Goal: Transaction & Acquisition: Purchase product/service

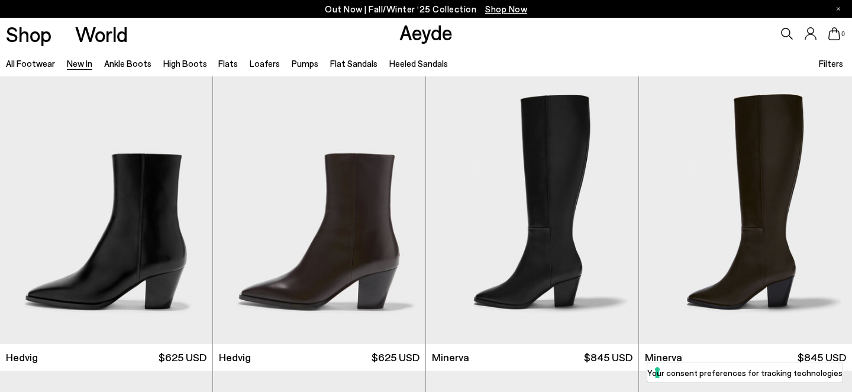
click at [258, 36] on div "Shop World Aeyde 0" at bounding box center [426, 34] width 852 height 32
click at [224, 62] on link "Flats" at bounding box center [228, 63] width 20 height 11
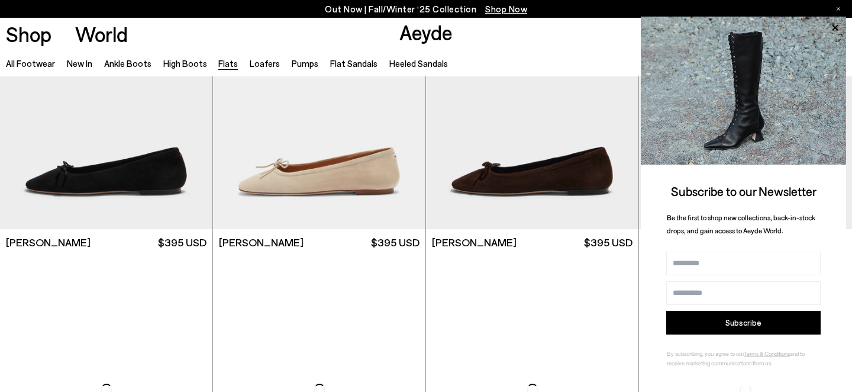
scroll to position [2876, 0]
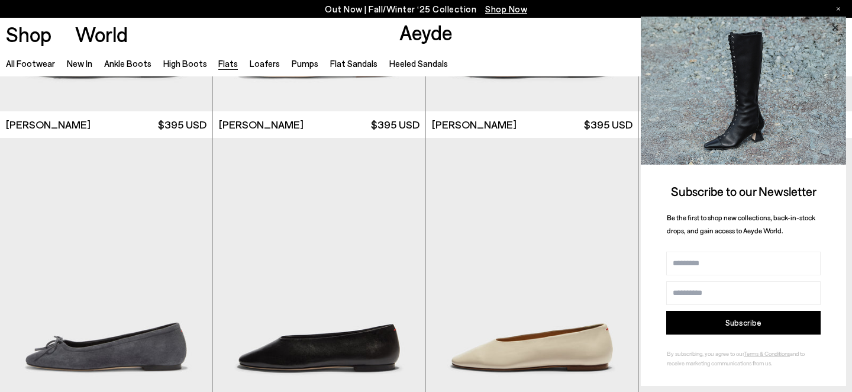
click at [840, 24] on icon at bounding box center [834, 27] width 15 height 15
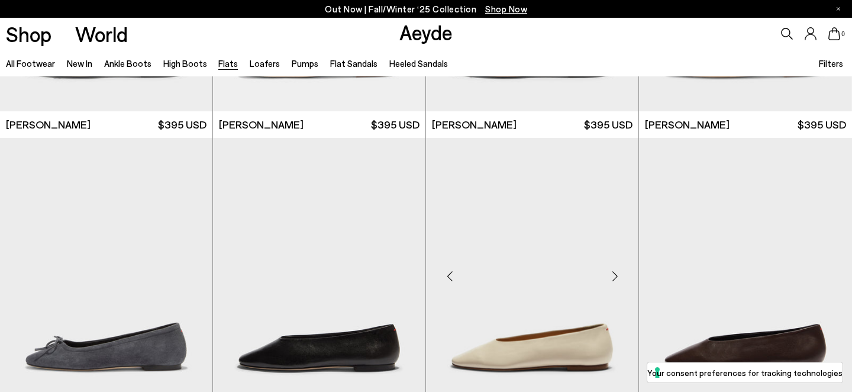
scroll to position [3047, 0]
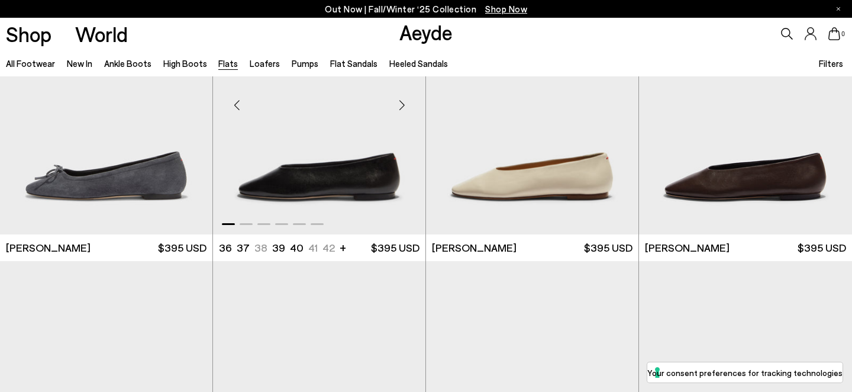
click at [402, 108] on div "Next slide" at bounding box center [402, 106] width 36 height 36
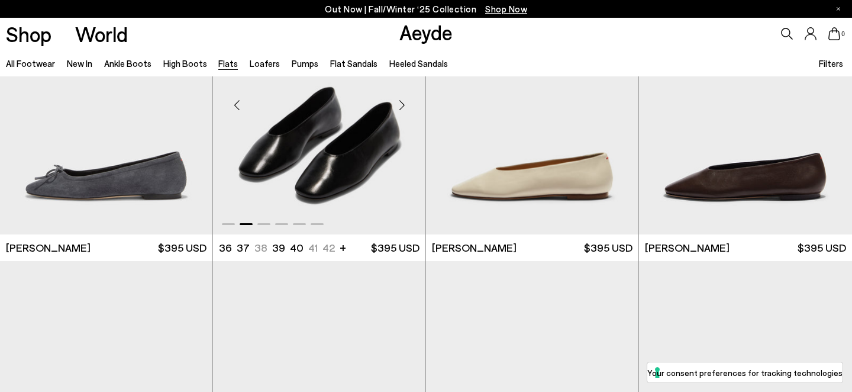
click at [402, 108] on div "Next slide" at bounding box center [402, 106] width 36 height 36
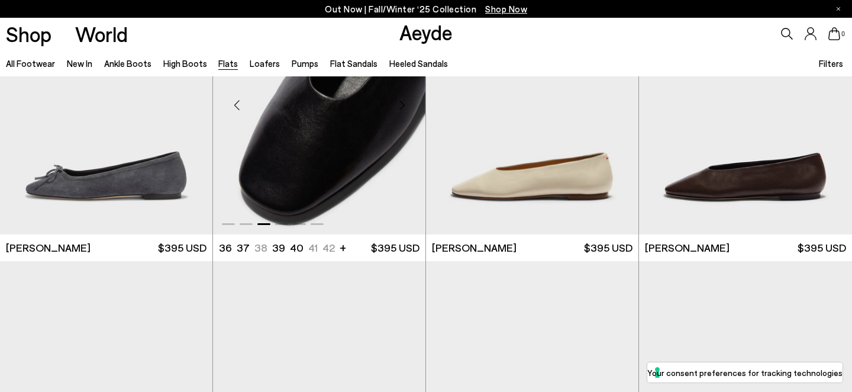
click at [402, 108] on div "Next slide" at bounding box center [402, 106] width 36 height 36
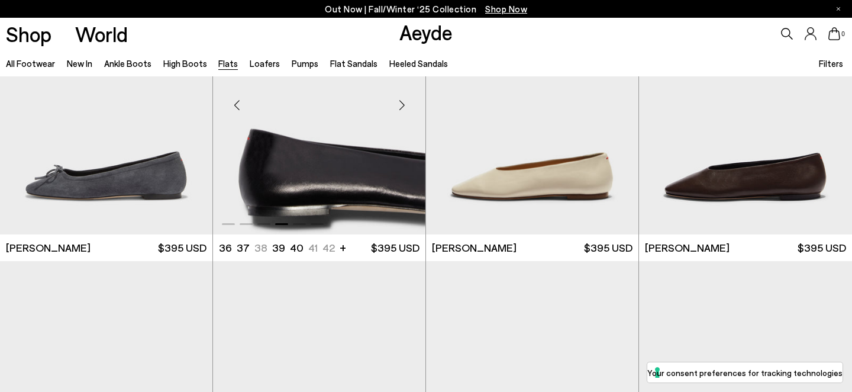
click at [402, 108] on div "Next slide" at bounding box center [402, 106] width 36 height 36
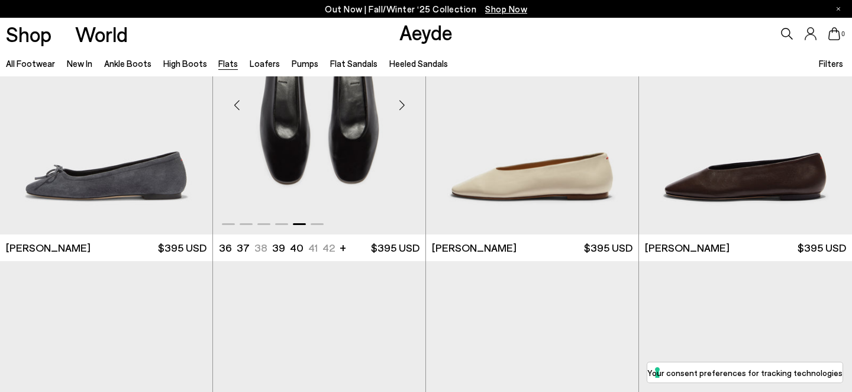
click at [402, 108] on div "Next slide" at bounding box center [402, 106] width 36 height 36
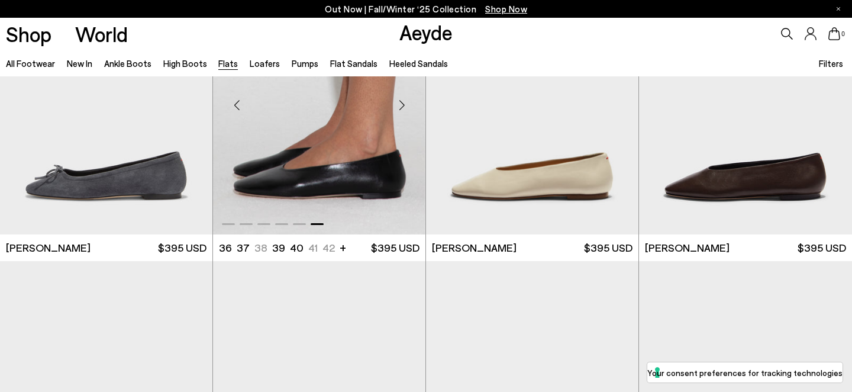
click at [402, 108] on div "Next slide" at bounding box center [402, 106] width 36 height 36
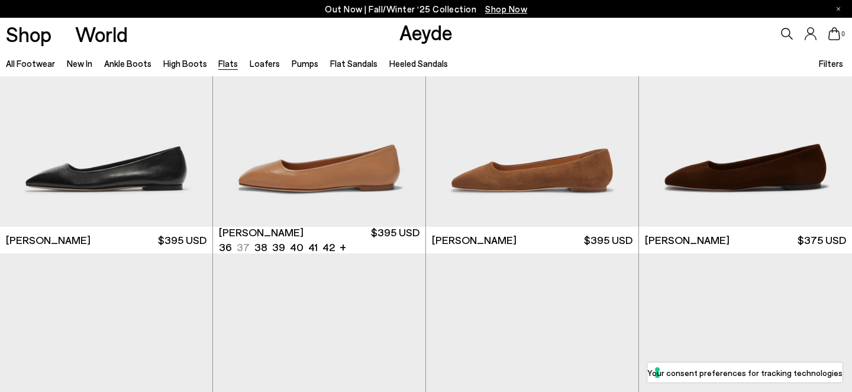
scroll to position [3941, 0]
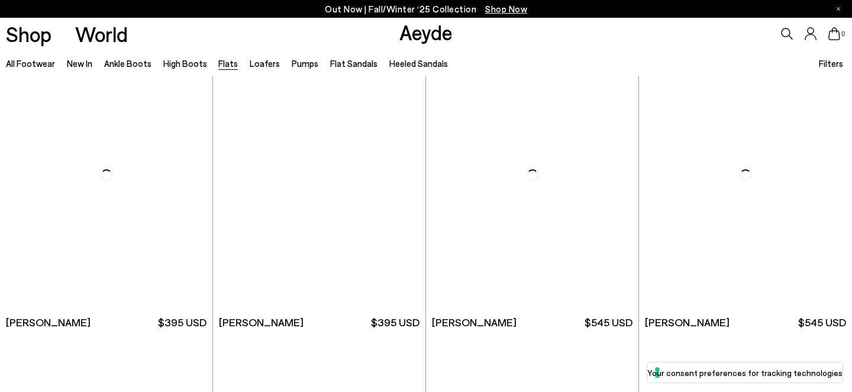
scroll to position [5587, 0]
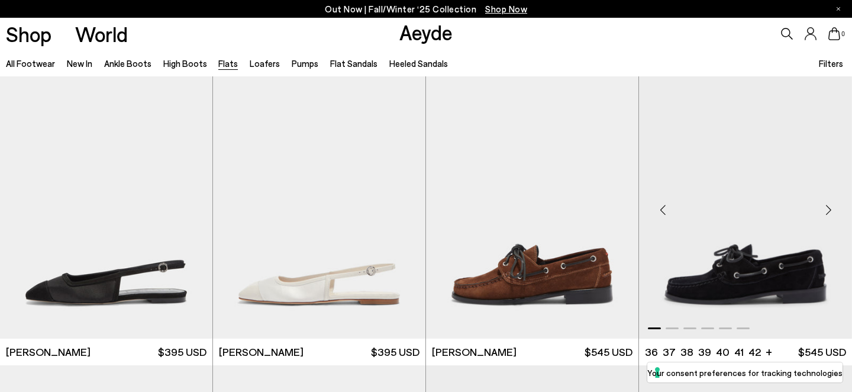
click at [833, 205] on div "Next slide" at bounding box center [829, 210] width 36 height 36
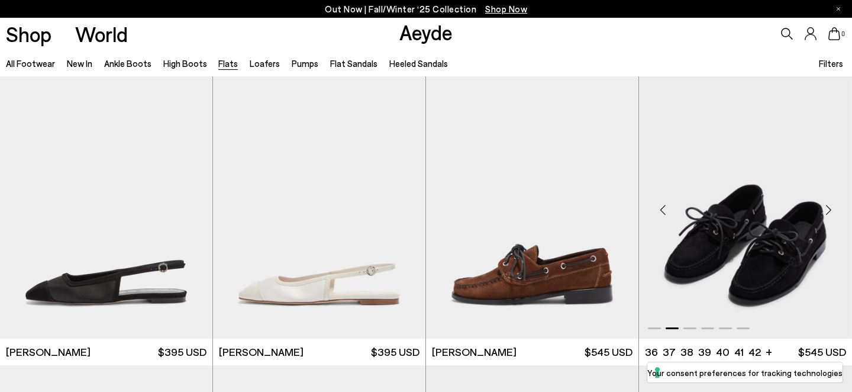
click at [831, 207] on div "Next slide" at bounding box center [829, 210] width 36 height 36
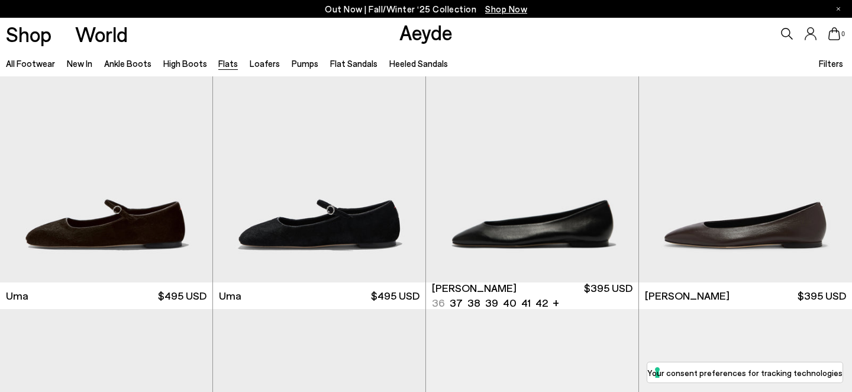
scroll to position [62, 0]
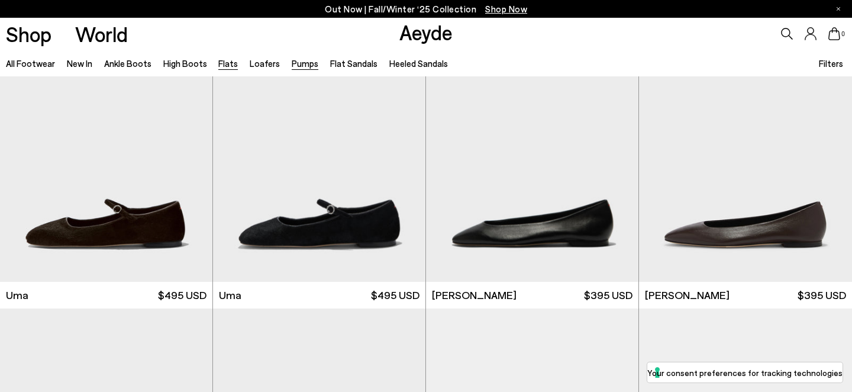
click at [301, 61] on link "Pumps" at bounding box center [305, 63] width 27 height 11
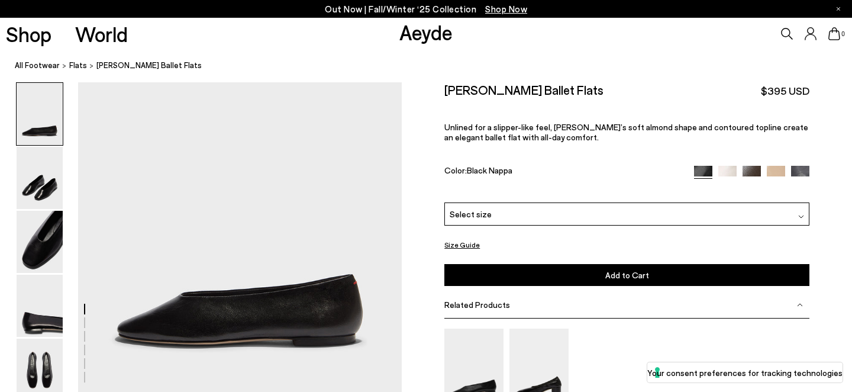
click at [486, 109] on div "[PERSON_NAME] Ballet Flats $395 USD Unlined for a slipper-like feel, [PERSON_NA…" at bounding box center [626, 142] width 365 height 120
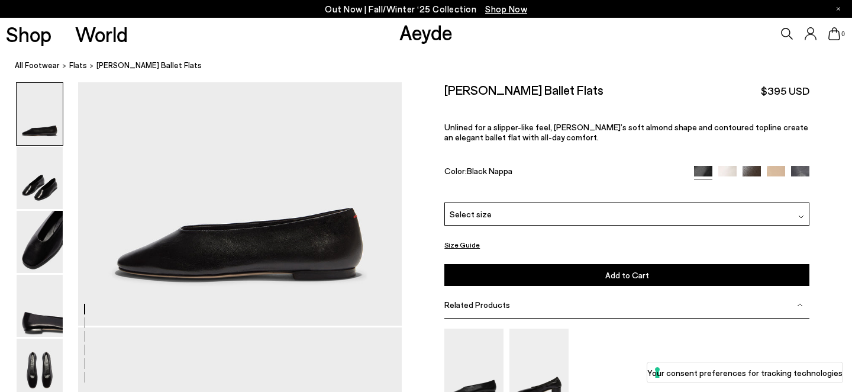
scroll to position [66, 0]
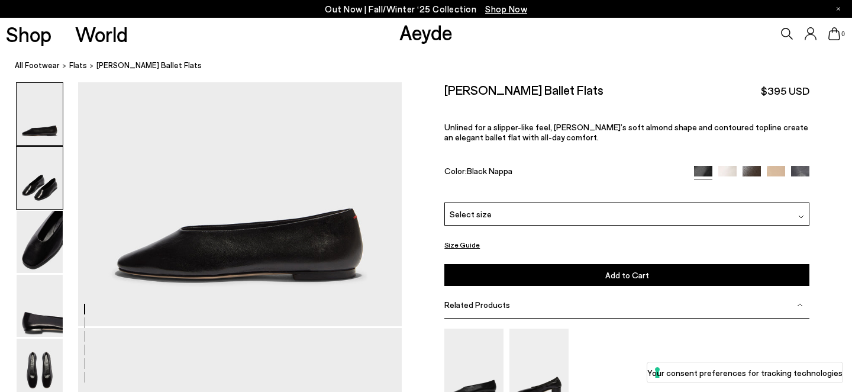
click at [51, 165] on img at bounding box center [40, 178] width 46 height 62
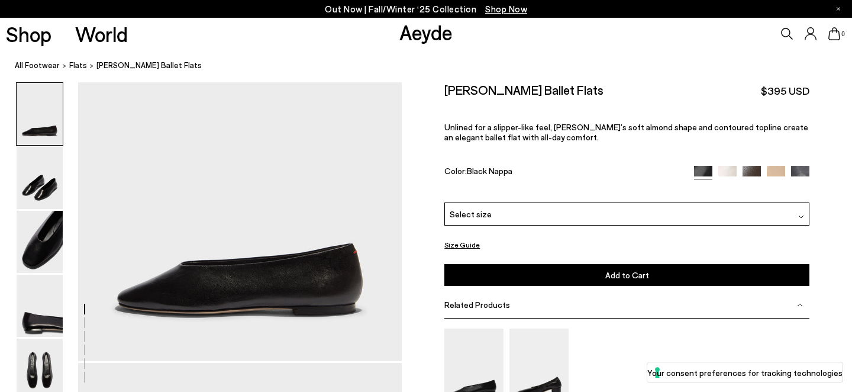
scroll to position [71, 0]
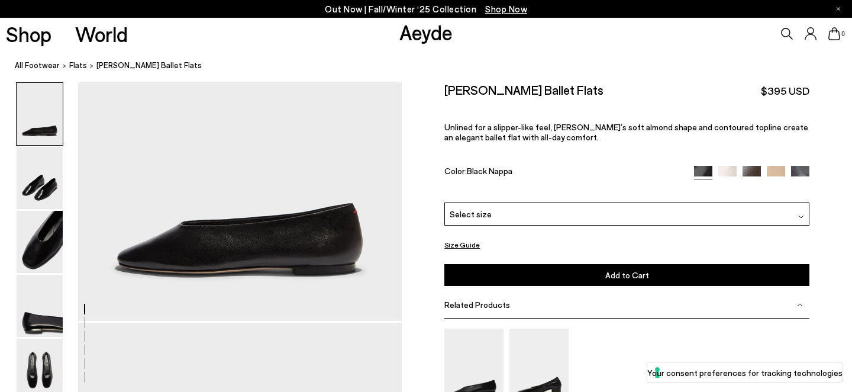
drag, startPoint x: 505, startPoint y: 194, endPoint x: 500, endPoint y: 199, distance: 7.6
click at [503, 194] on div "Kirsten Ballet Flats $395 USD Unlined for a slipper-like feel, Kirsten’s soft a…" at bounding box center [626, 142] width 365 height 120
click at [487, 215] on div "Select size" at bounding box center [626, 213] width 365 height 23
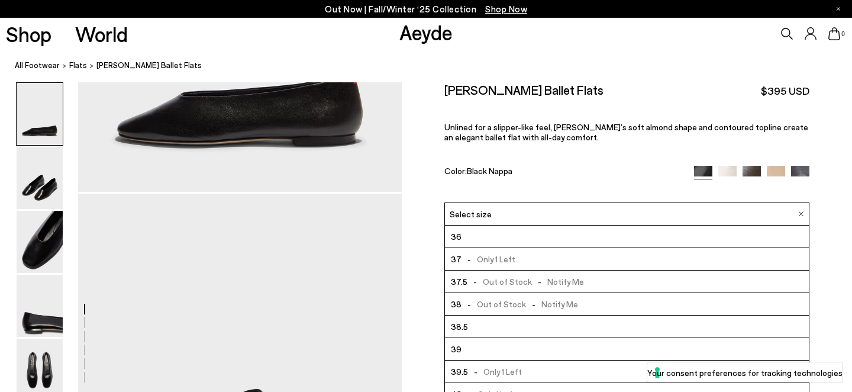
scroll to position [0, 0]
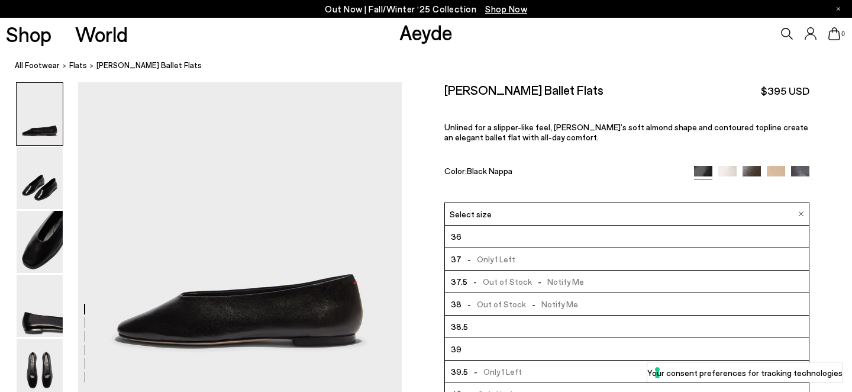
click at [795, 217] on div "Select size" at bounding box center [626, 213] width 365 height 23
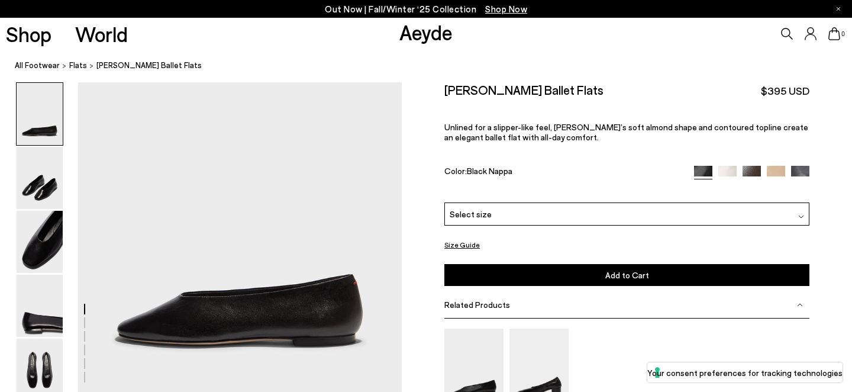
click at [800, 166] on img at bounding box center [800, 175] width 18 height 18
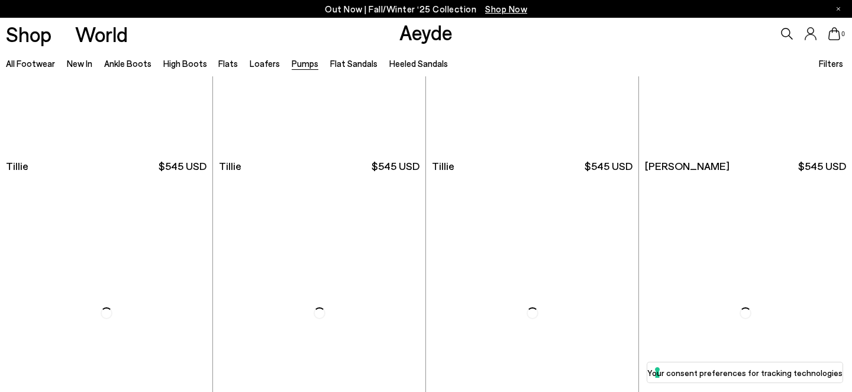
scroll to position [621, 0]
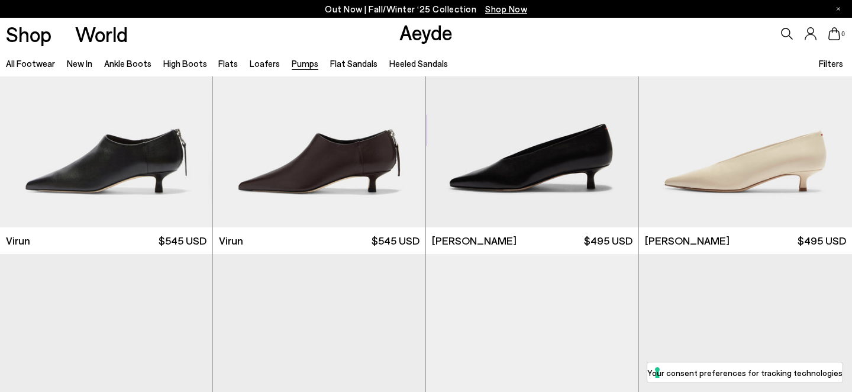
scroll to position [1277, 0]
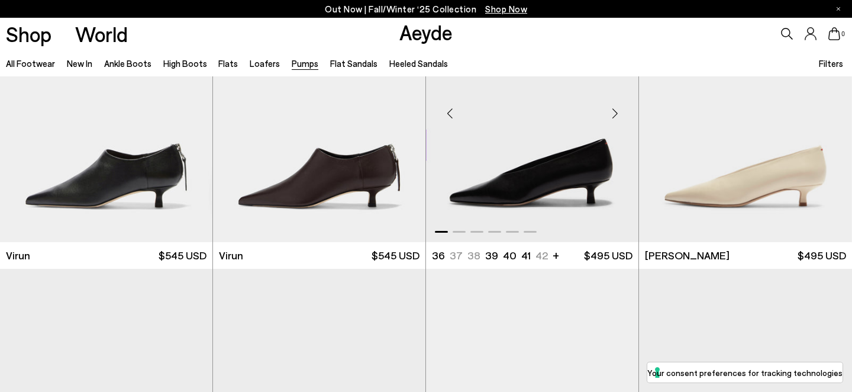
click at [612, 117] on div "Next slide" at bounding box center [615, 114] width 36 height 36
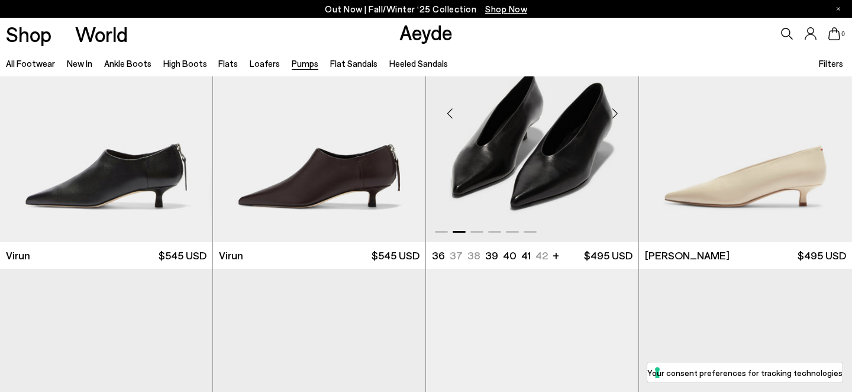
click at [612, 117] on div "Next slide" at bounding box center [615, 114] width 36 height 36
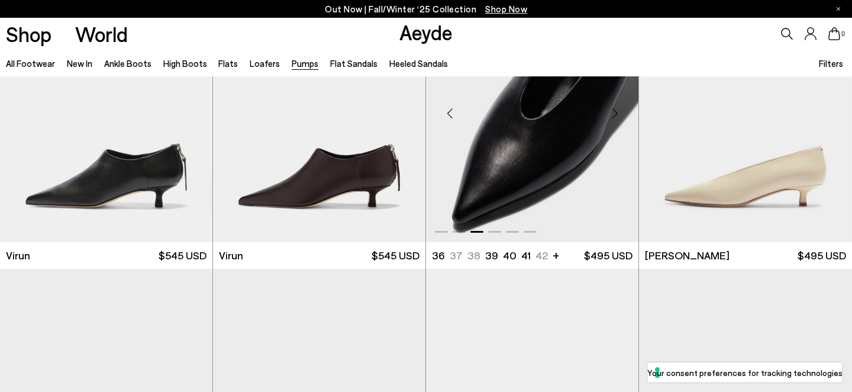
click at [612, 117] on div "Next slide" at bounding box center [615, 114] width 36 height 36
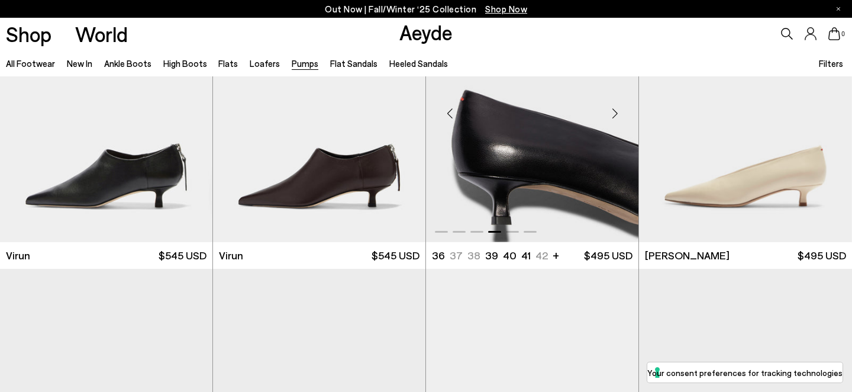
click at [612, 117] on div "Next slide" at bounding box center [615, 114] width 36 height 36
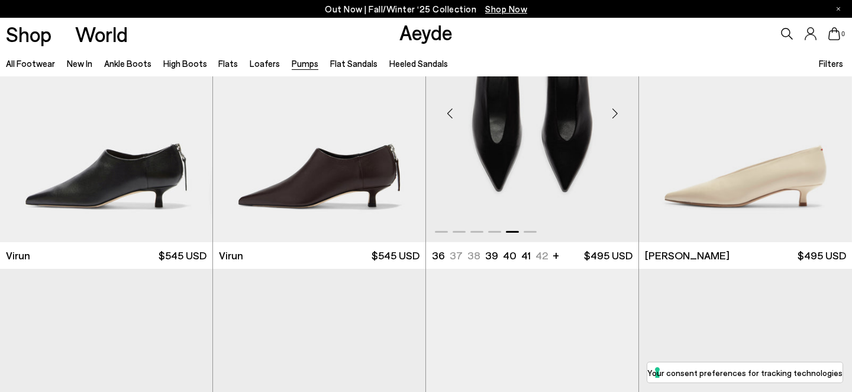
click at [612, 117] on div "Next slide" at bounding box center [615, 114] width 36 height 36
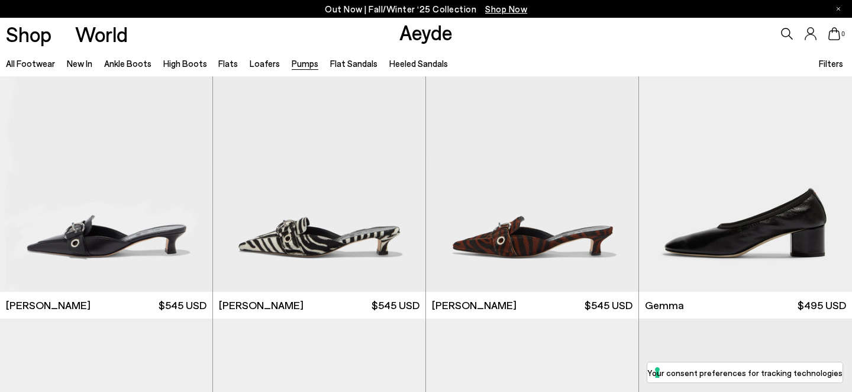
scroll to position [2993, 0]
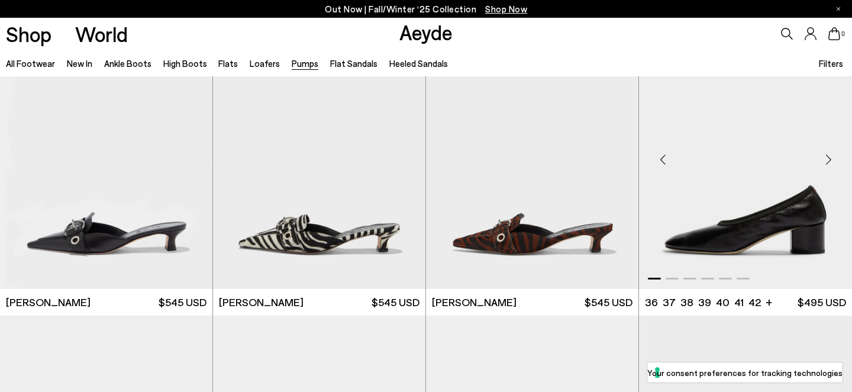
click at [830, 162] on div "Next slide" at bounding box center [829, 160] width 36 height 36
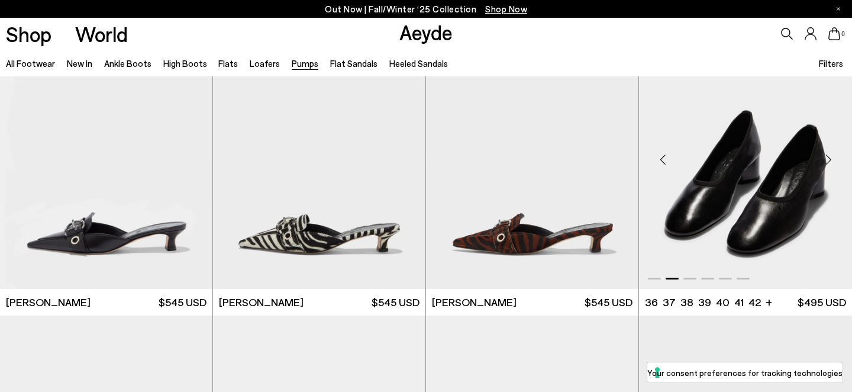
click at [830, 162] on div "Next slide" at bounding box center [829, 160] width 36 height 36
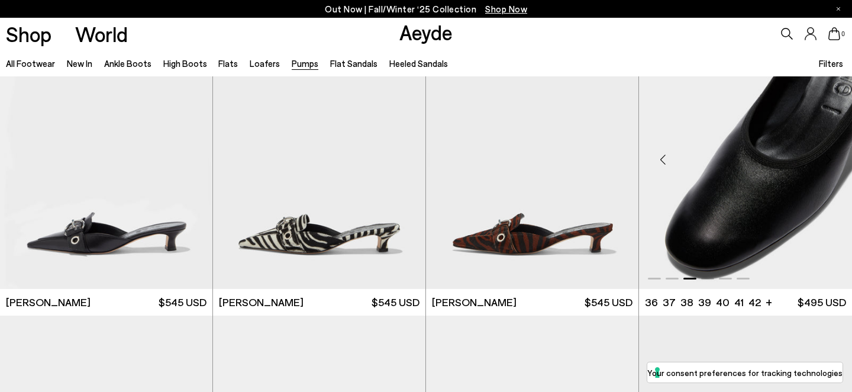
click at [830, 162] on div "Next slide" at bounding box center [829, 160] width 36 height 36
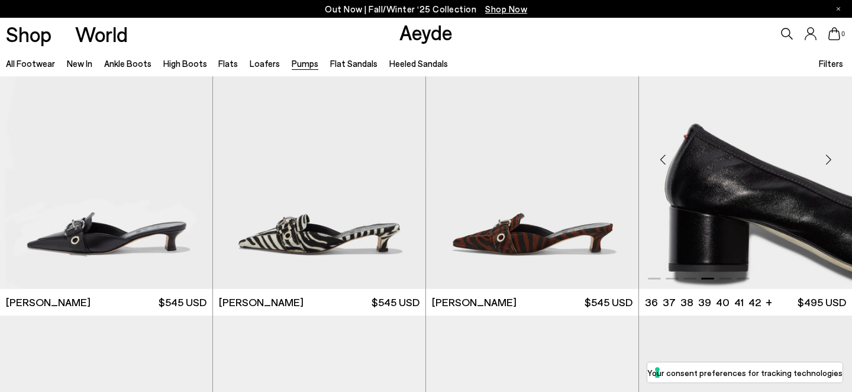
click at [830, 162] on div "Next slide" at bounding box center [829, 160] width 36 height 36
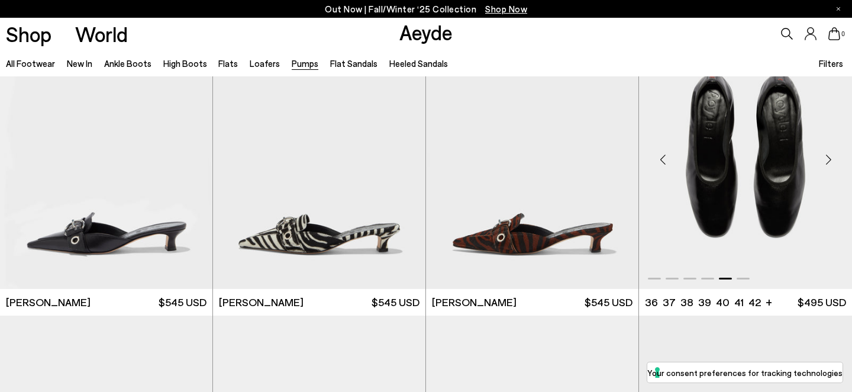
click at [830, 162] on div "Next slide" at bounding box center [829, 160] width 36 height 36
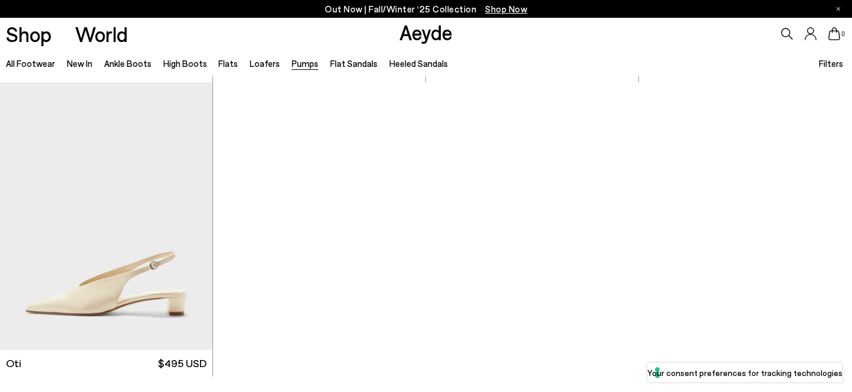
scroll to position [5083, 0]
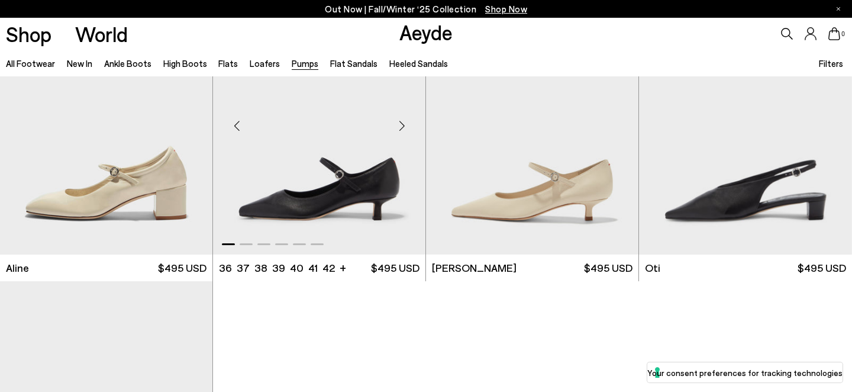
click at [401, 127] on div "Next slide" at bounding box center [402, 126] width 36 height 36
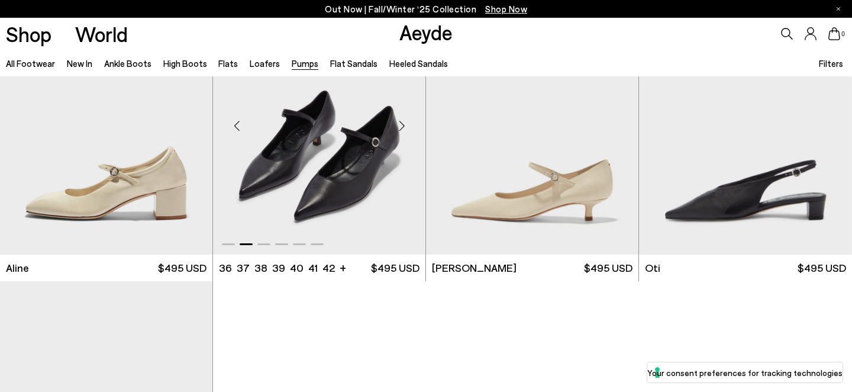
click at [401, 127] on div "Next slide" at bounding box center [402, 126] width 36 height 36
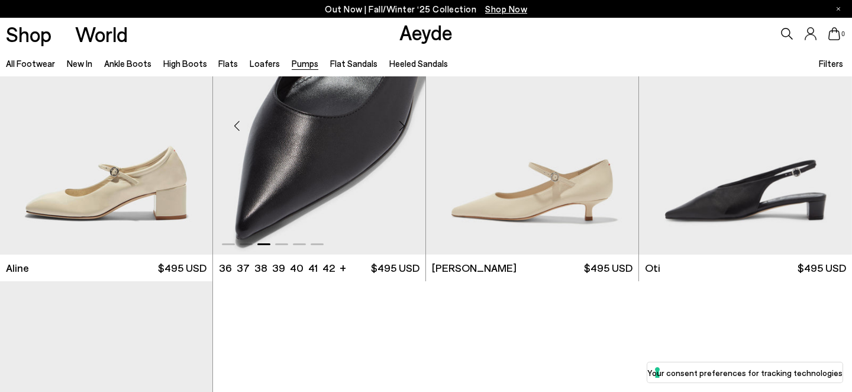
click at [401, 128] on div "Next slide" at bounding box center [402, 126] width 36 height 36
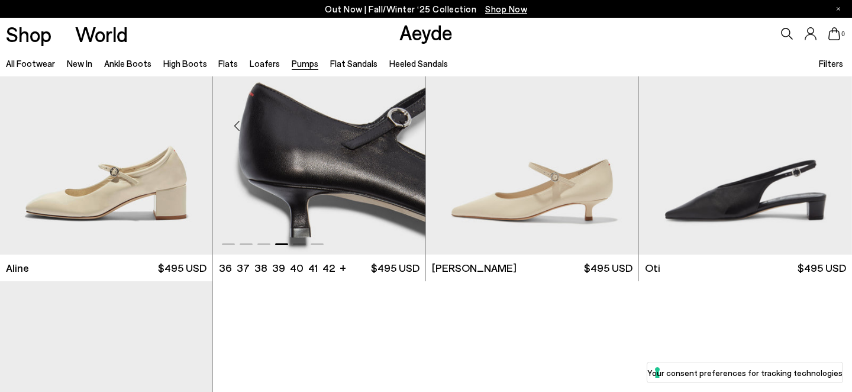
click at [401, 128] on div "Next slide" at bounding box center [402, 126] width 36 height 36
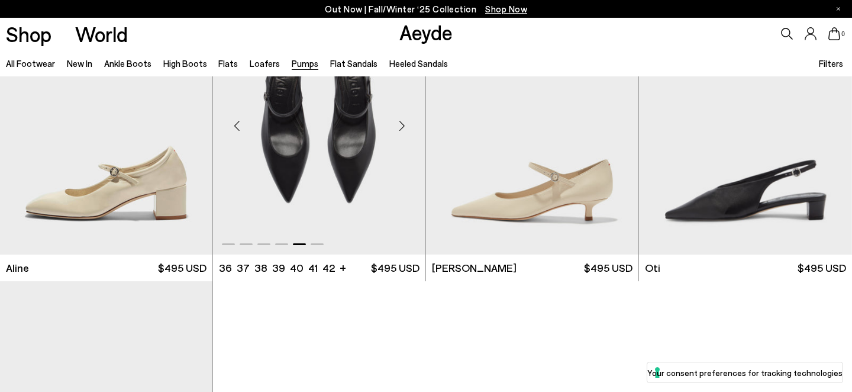
click at [401, 128] on div "Next slide" at bounding box center [402, 126] width 36 height 36
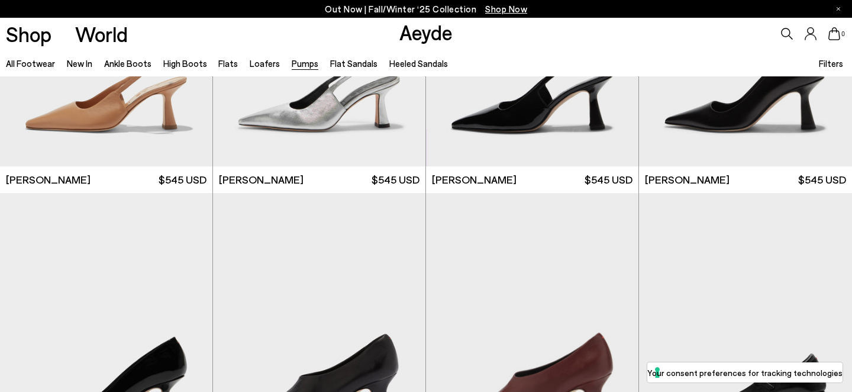
scroll to position [4747, 0]
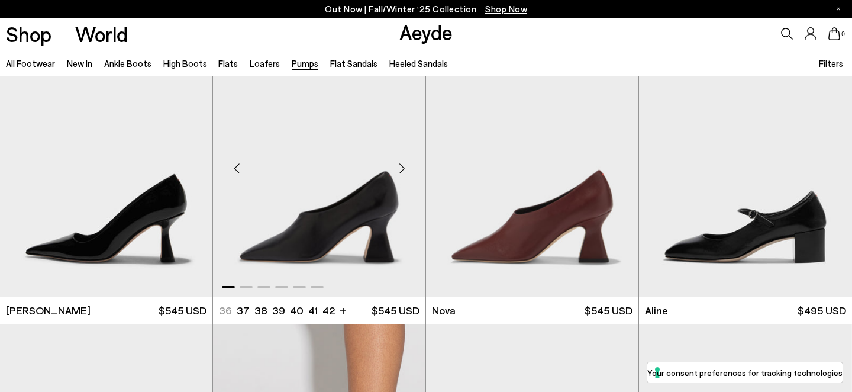
click at [401, 176] on div "Next slide" at bounding box center [402, 168] width 36 height 36
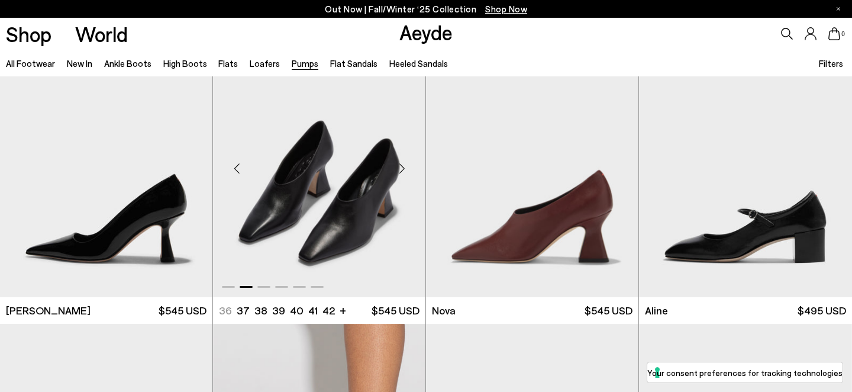
click at [401, 176] on div "Next slide" at bounding box center [402, 168] width 36 height 36
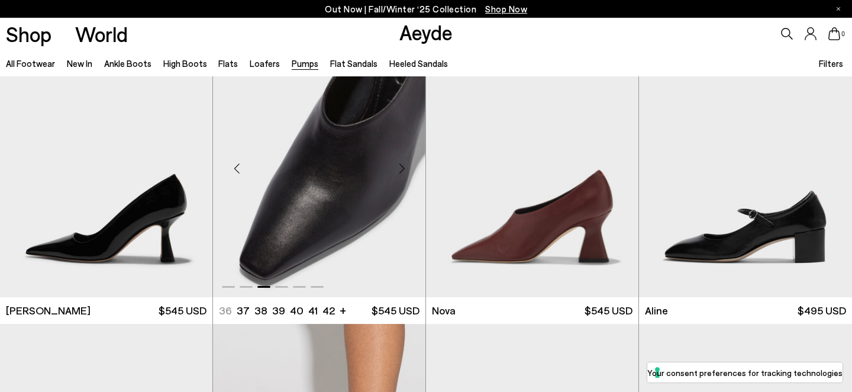
click at [401, 176] on div "Next slide" at bounding box center [402, 168] width 36 height 36
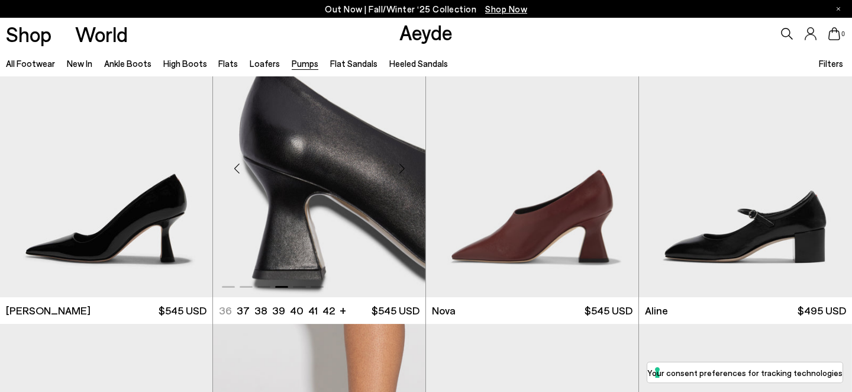
click at [401, 176] on div "Next slide" at bounding box center [402, 168] width 36 height 36
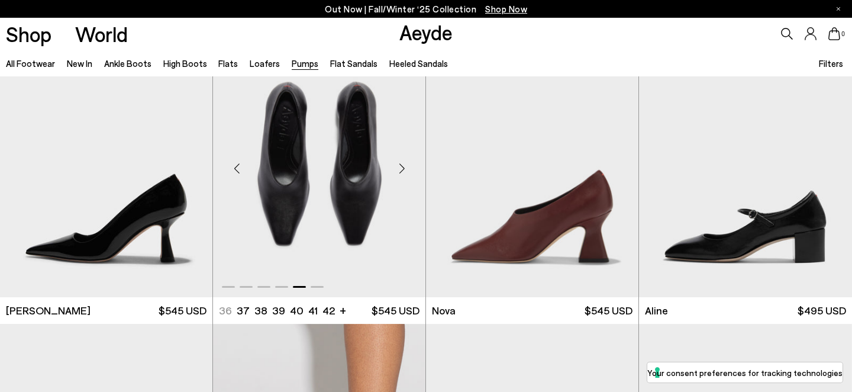
click at [401, 176] on div "Next slide" at bounding box center [402, 168] width 36 height 36
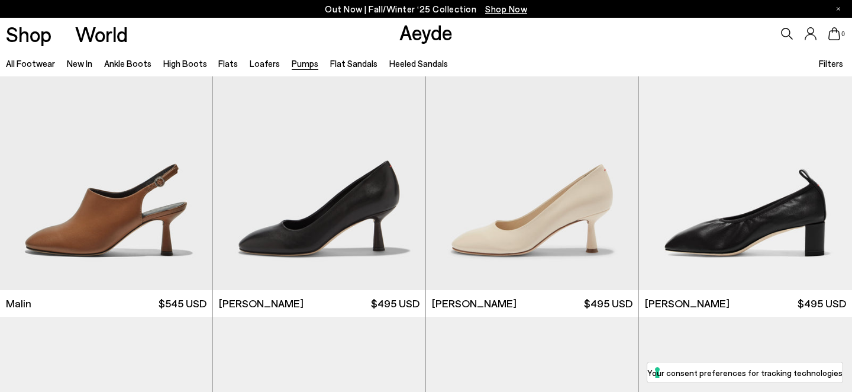
scroll to position [2108, 0]
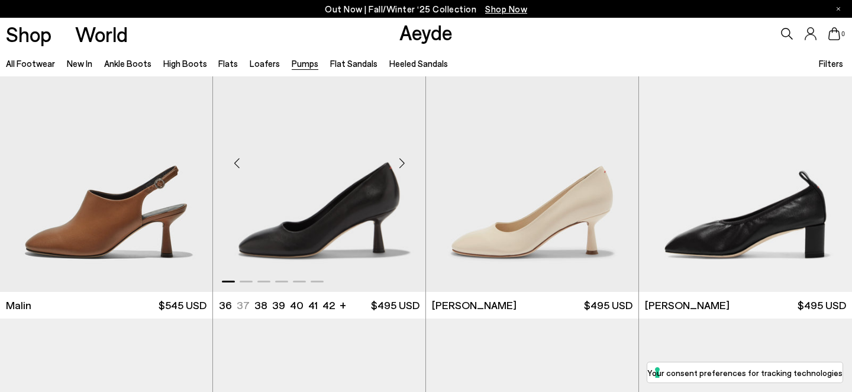
click at [398, 166] on div "Next slide" at bounding box center [402, 164] width 36 height 36
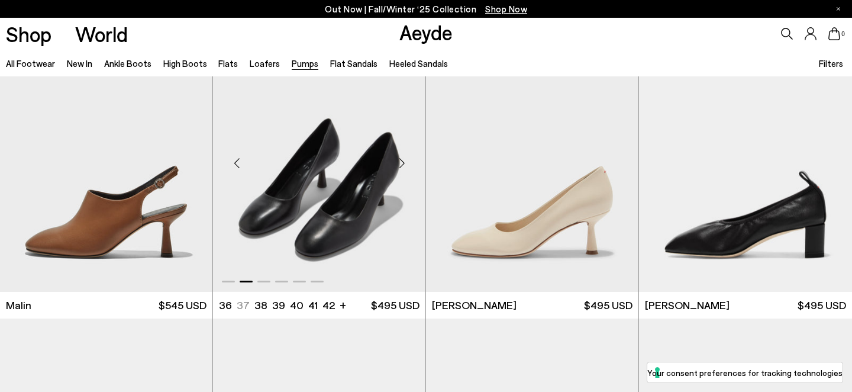
click at [398, 166] on div "Next slide" at bounding box center [402, 164] width 36 height 36
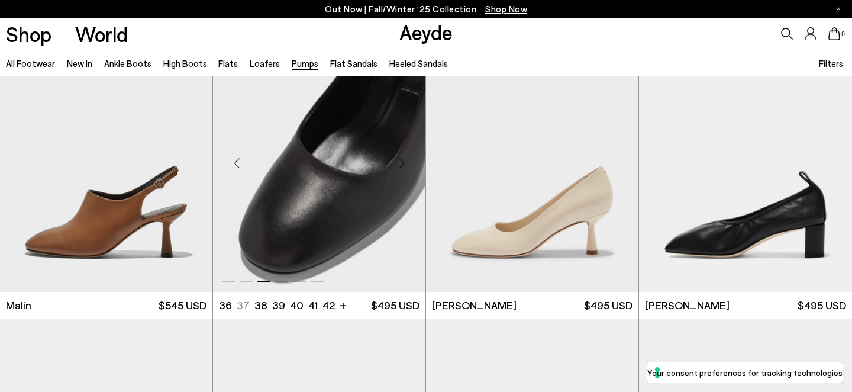
click at [398, 166] on div "Next slide" at bounding box center [402, 164] width 36 height 36
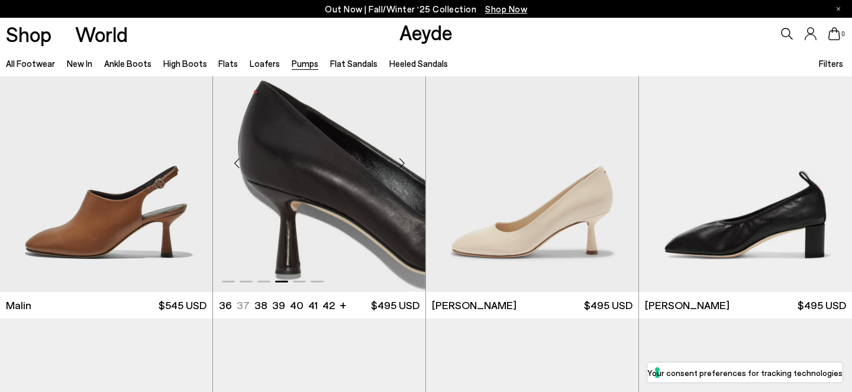
click at [398, 166] on div "Next slide" at bounding box center [402, 164] width 36 height 36
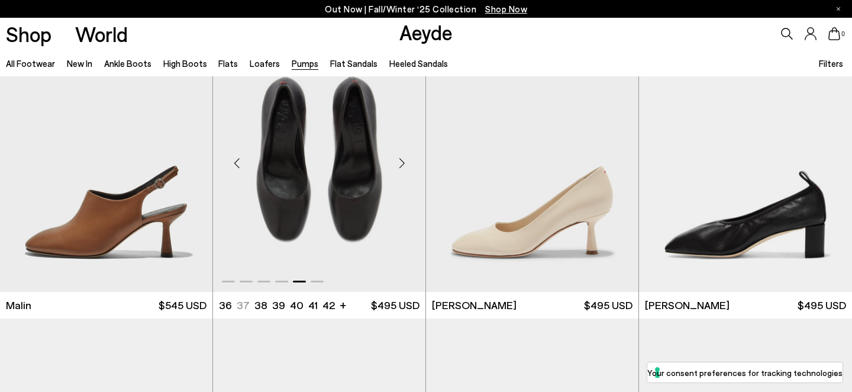
click at [398, 166] on div "Next slide" at bounding box center [402, 164] width 36 height 36
click at [402, 165] on div "Next slide" at bounding box center [402, 164] width 36 height 36
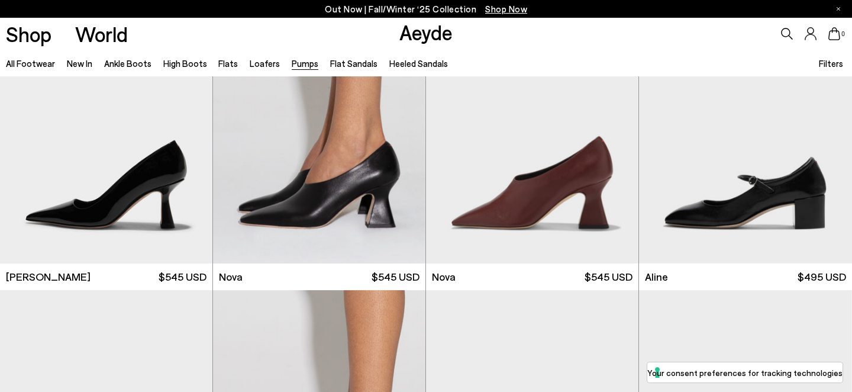
scroll to position [4778, 0]
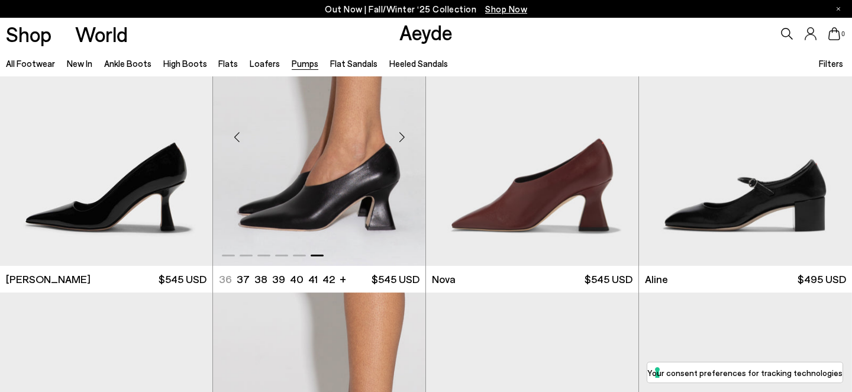
click at [398, 141] on div "Next slide" at bounding box center [402, 137] width 36 height 36
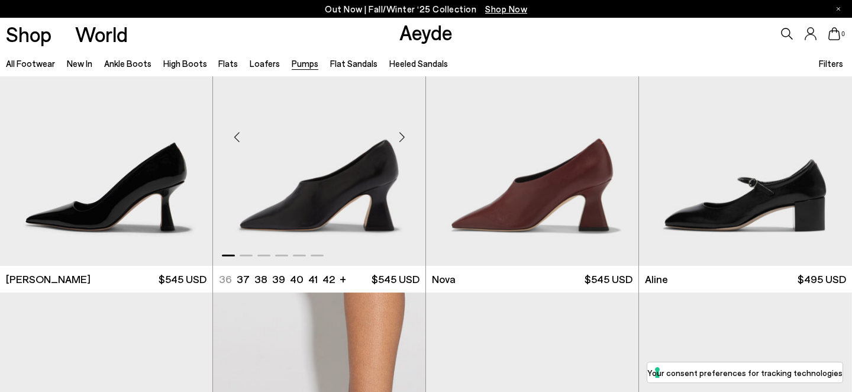
click at [398, 141] on div "Next slide" at bounding box center [402, 137] width 36 height 36
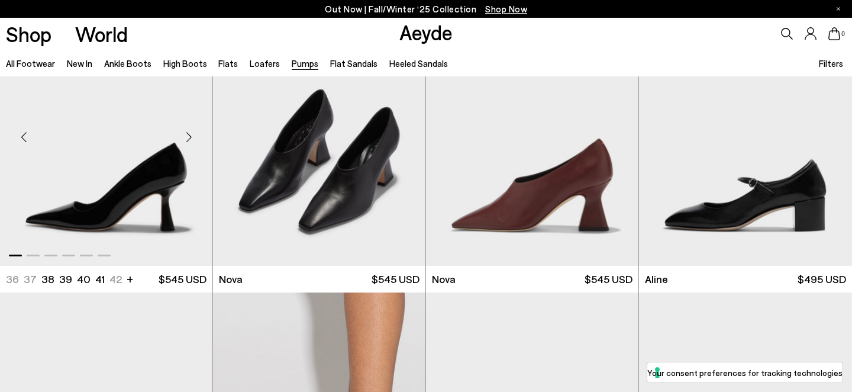
click at [188, 144] on div "Next slide" at bounding box center [189, 137] width 36 height 36
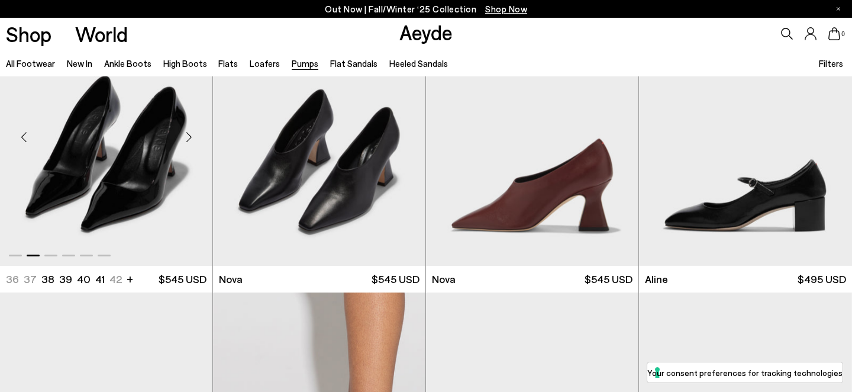
click at [188, 144] on div "Next slide" at bounding box center [189, 137] width 36 height 36
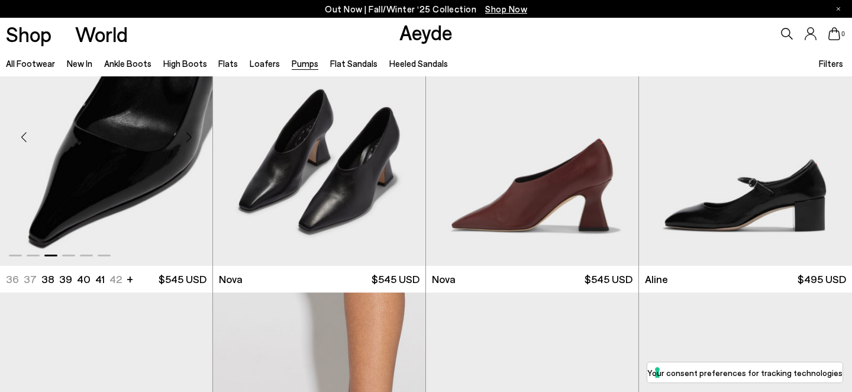
click at [188, 144] on div "Next slide" at bounding box center [189, 137] width 36 height 36
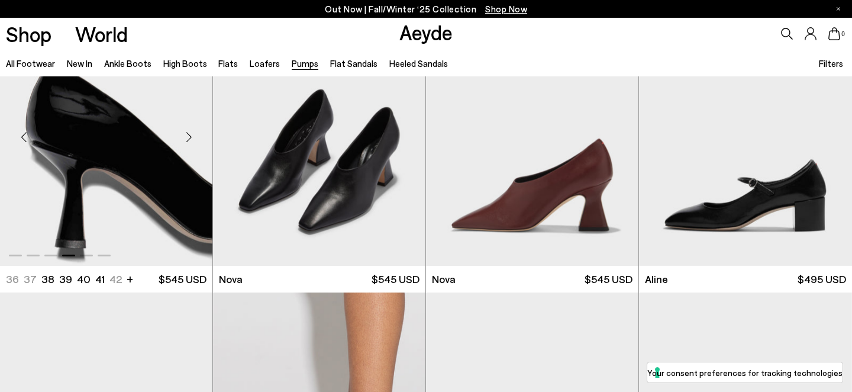
click at [188, 144] on div "Next slide" at bounding box center [189, 137] width 36 height 36
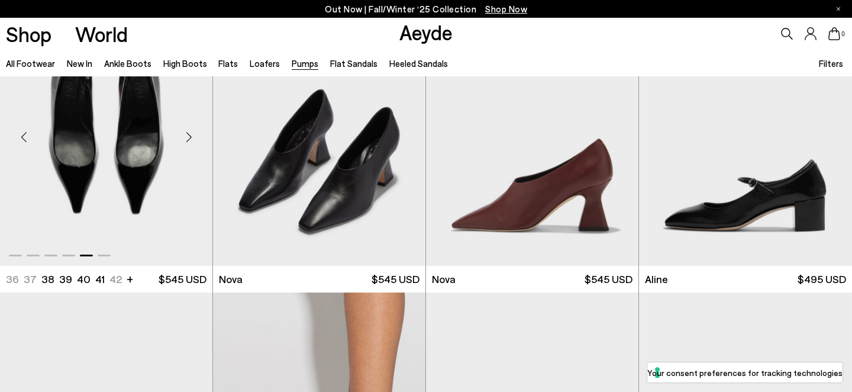
click at [188, 144] on div "Next slide" at bounding box center [189, 137] width 36 height 36
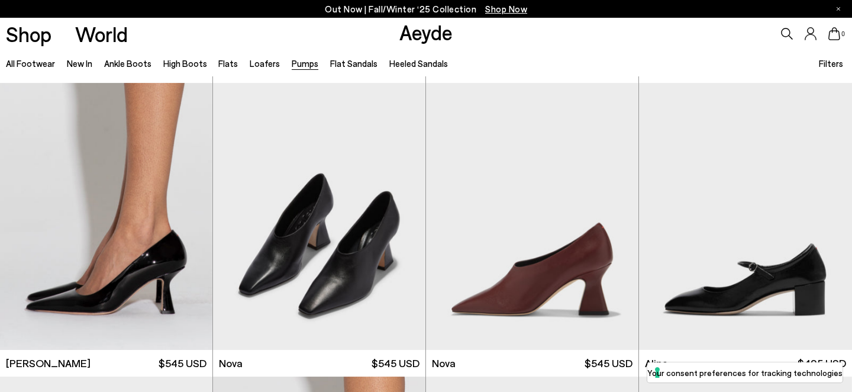
scroll to position [4669, 0]
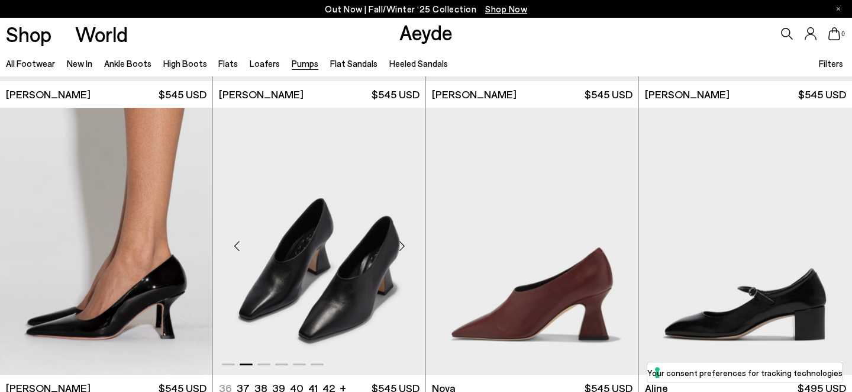
click at [399, 244] on div "Next slide" at bounding box center [402, 246] width 36 height 36
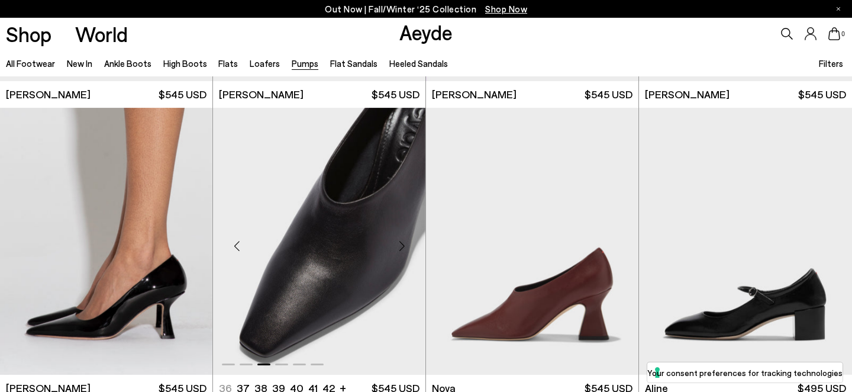
click at [399, 244] on div "Next slide" at bounding box center [402, 246] width 36 height 36
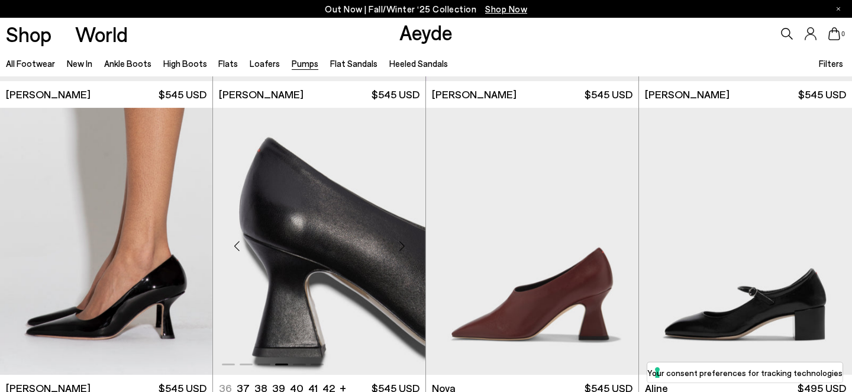
click at [399, 244] on div "Next slide" at bounding box center [402, 246] width 36 height 36
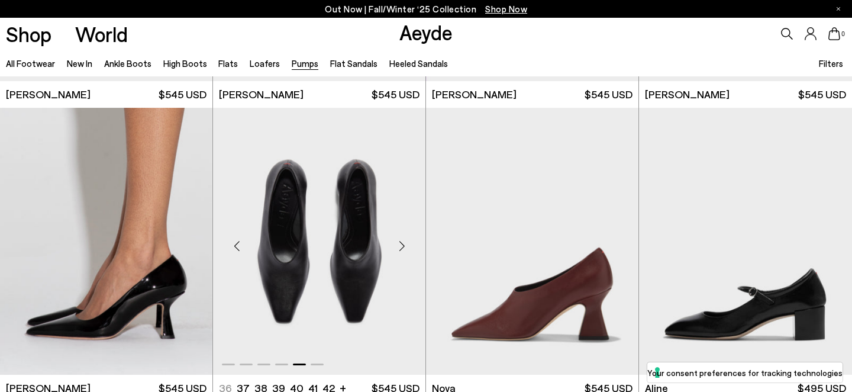
click at [399, 244] on div "Next slide" at bounding box center [402, 246] width 36 height 36
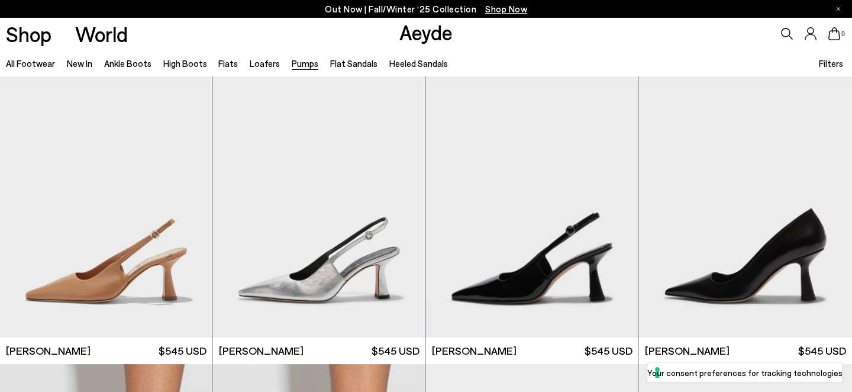
scroll to position [4402, 0]
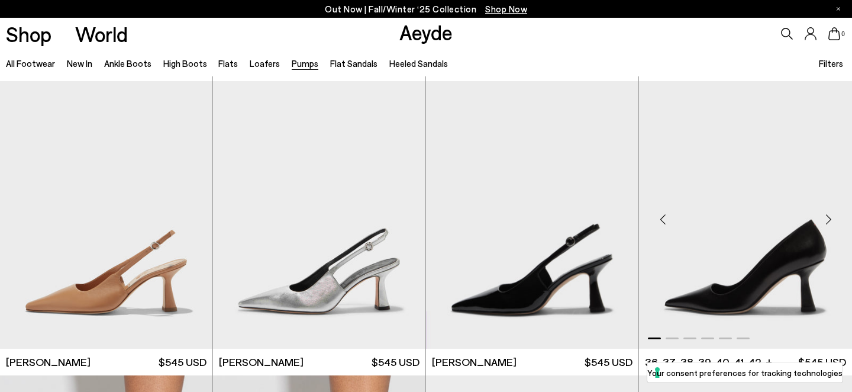
click at [826, 218] on div "Next slide" at bounding box center [829, 220] width 36 height 36
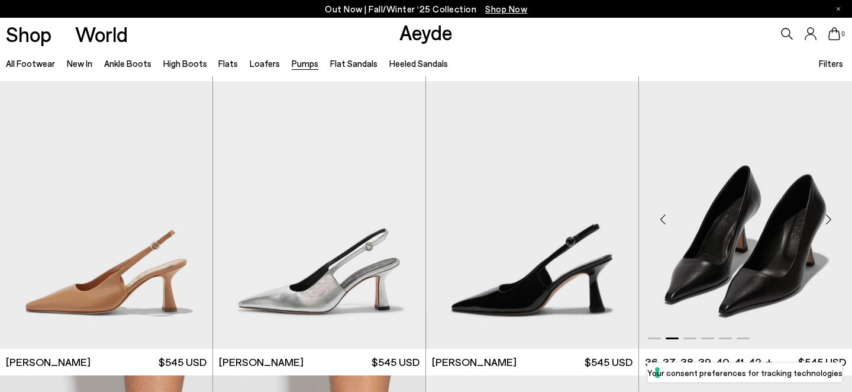
click at [826, 218] on div "Next slide" at bounding box center [829, 220] width 36 height 36
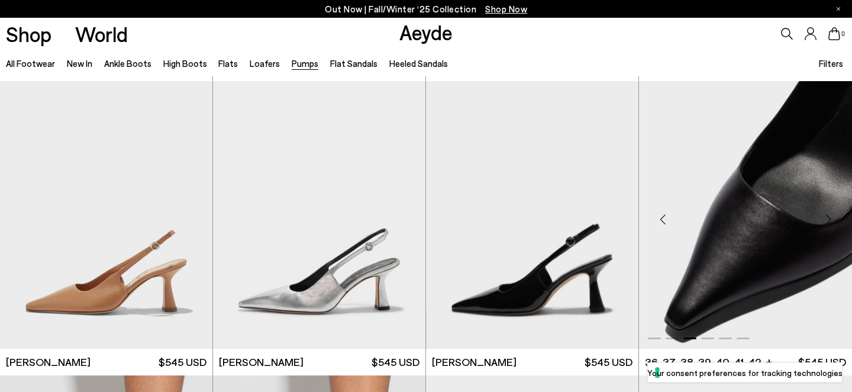
click at [826, 218] on div "Next slide" at bounding box center [829, 220] width 36 height 36
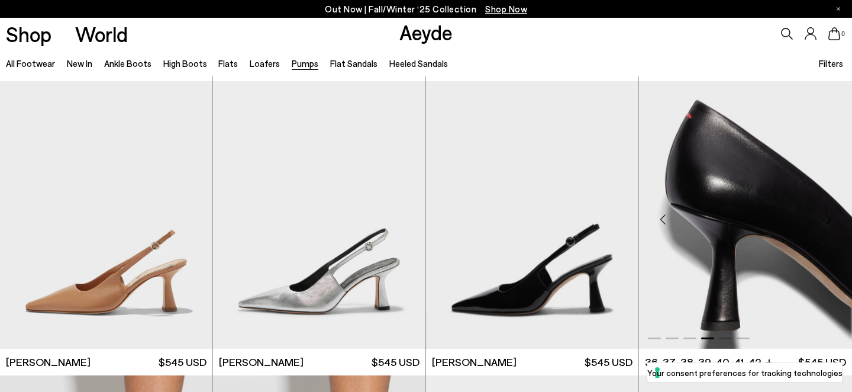
click at [826, 218] on div "Next slide" at bounding box center [829, 220] width 36 height 36
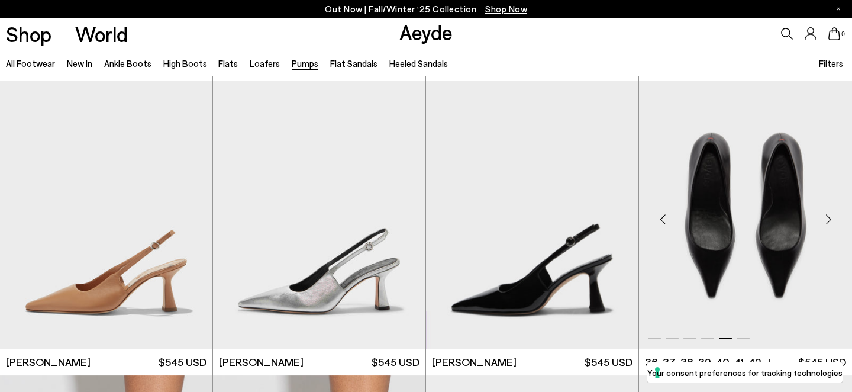
click at [826, 218] on div "Next slide" at bounding box center [829, 220] width 36 height 36
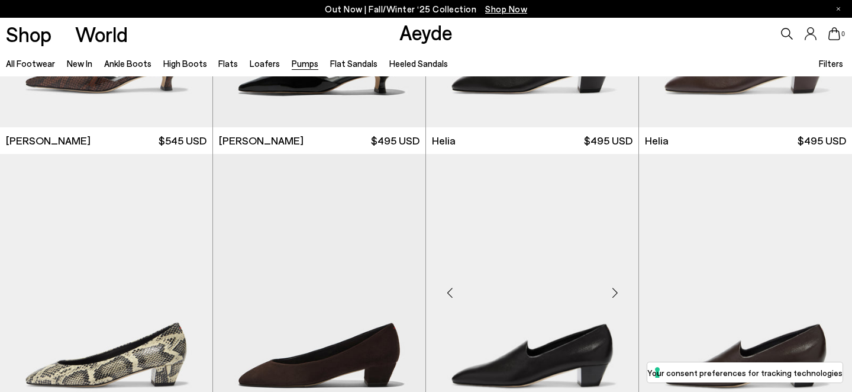
scroll to position [654, 0]
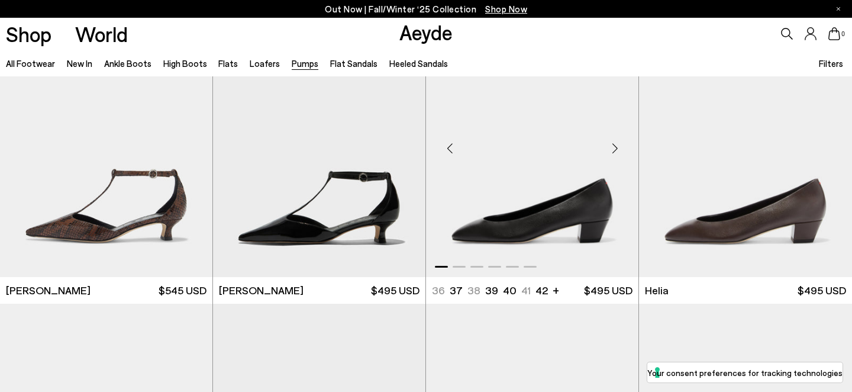
click at [614, 146] on div "Next slide" at bounding box center [615, 149] width 36 height 36
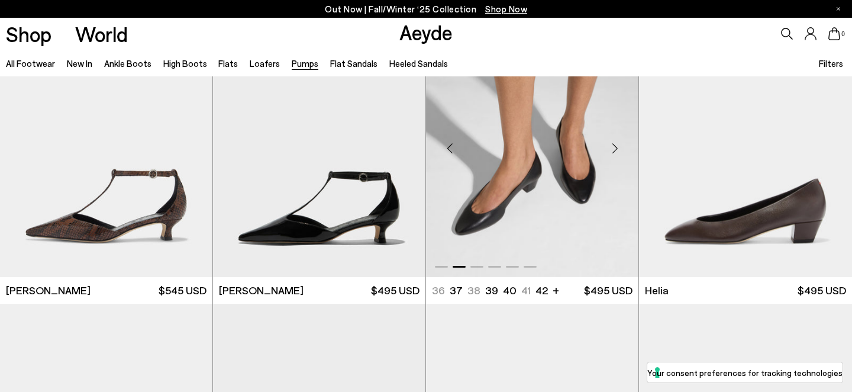
click at [614, 146] on div "Next slide" at bounding box center [615, 149] width 36 height 36
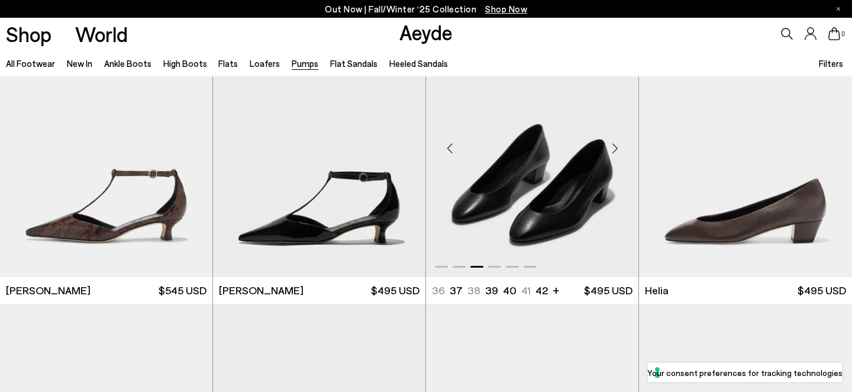
click at [614, 146] on div "Next slide" at bounding box center [615, 149] width 36 height 36
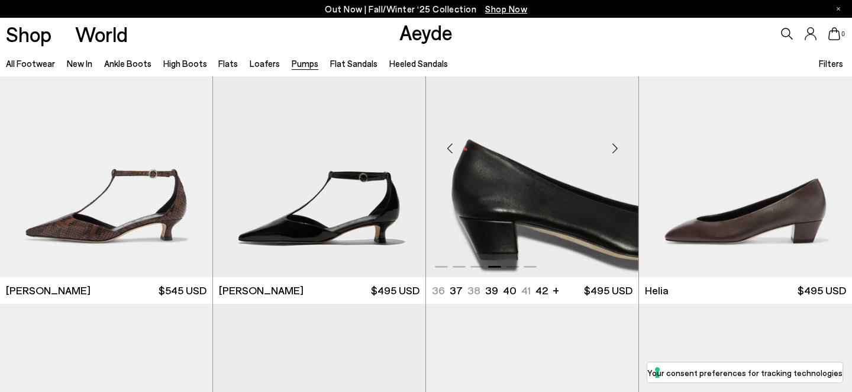
click at [614, 146] on div "Next slide" at bounding box center [615, 149] width 36 height 36
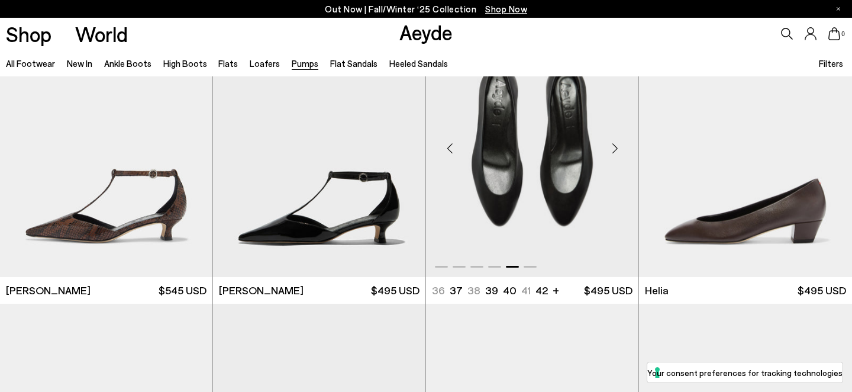
click at [614, 146] on div "Next slide" at bounding box center [615, 149] width 36 height 36
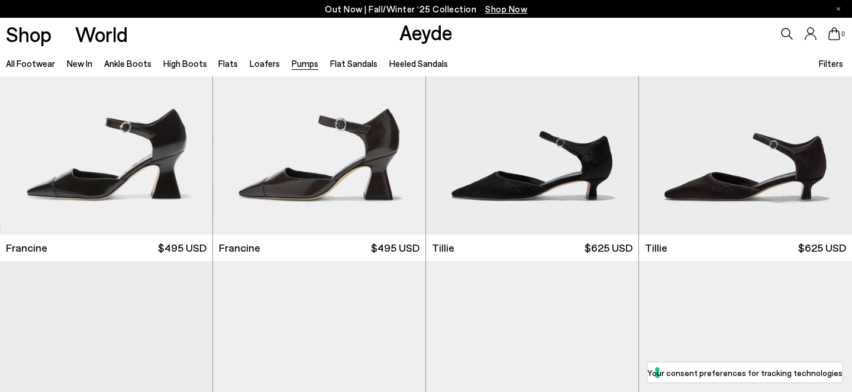
scroll to position [0, 0]
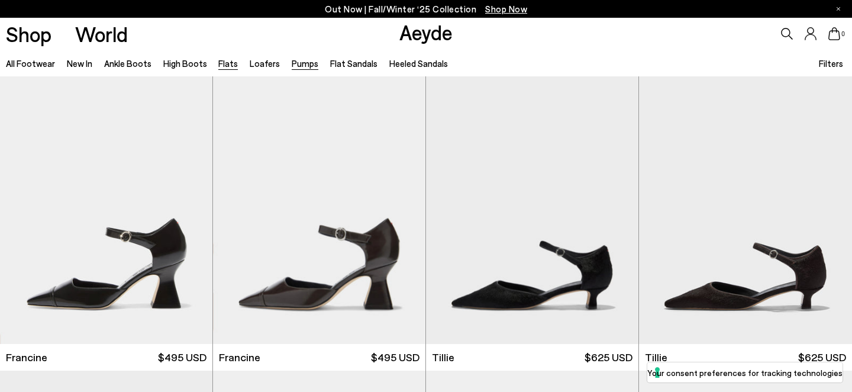
click at [227, 66] on link "Flats" at bounding box center [228, 63] width 20 height 11
click at [250, 65] on link "Loafers" at bounding box center [265, 63] width 30 height 11
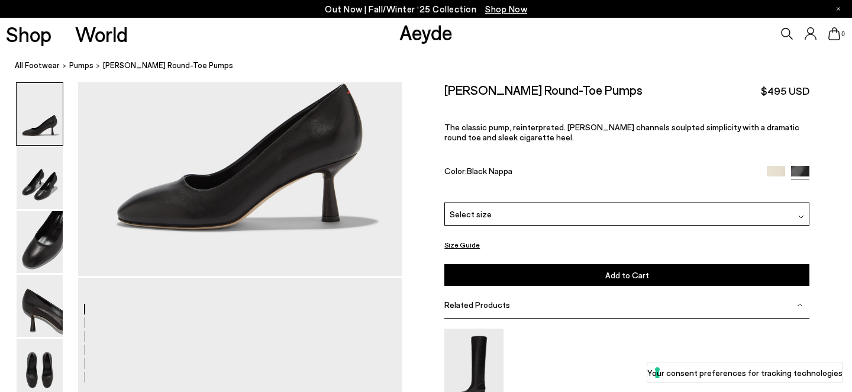
scroll to position [131, 0]
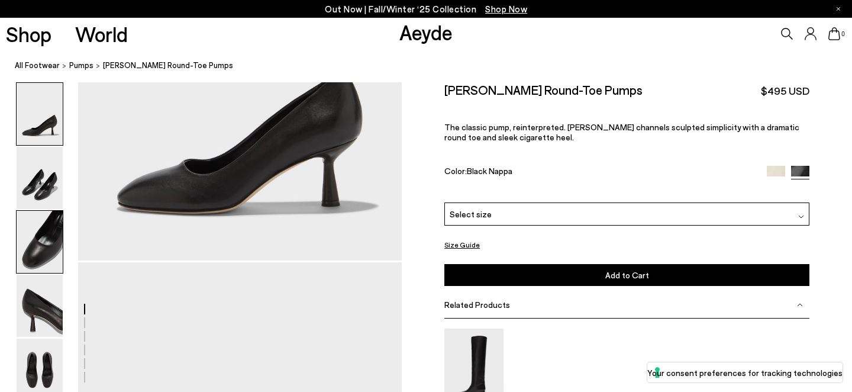
click at [46, 244] on img at bounding box center [40, 242] width 46 height 62
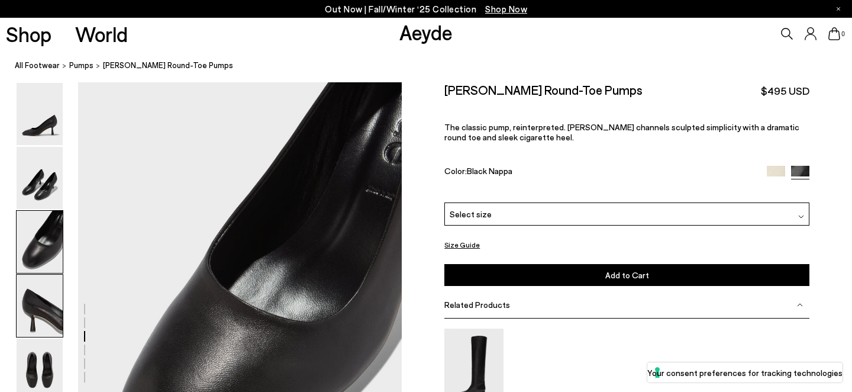
click at [53, 293] on img at bounding box center [40, 306] width 46 height 62
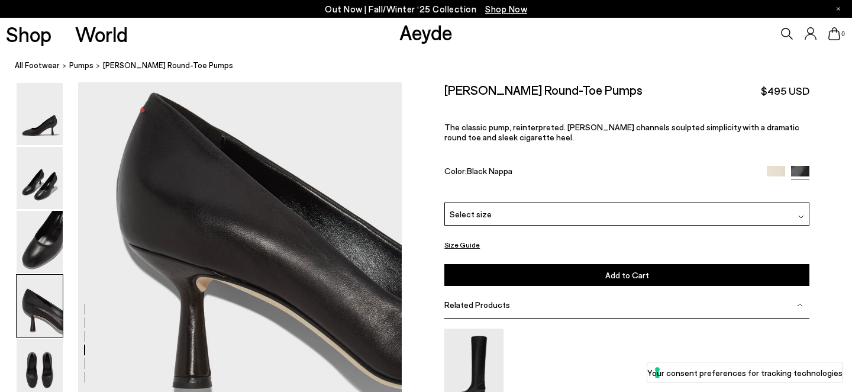
scroll to position [1313, 0]
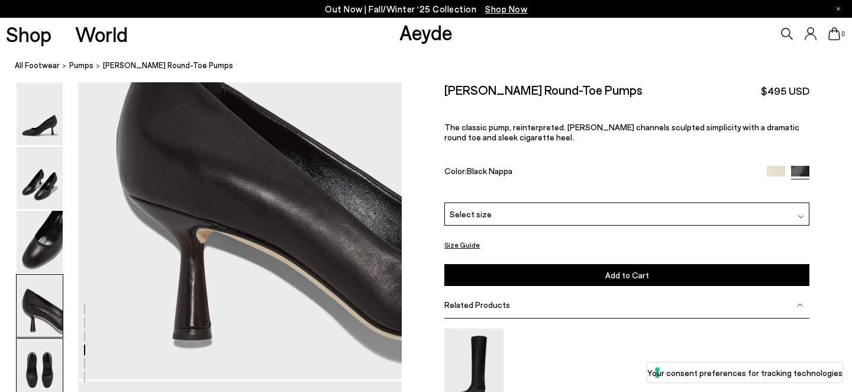
click at [48, 363] on img at bounding box center [40, 370] width 46 height 62
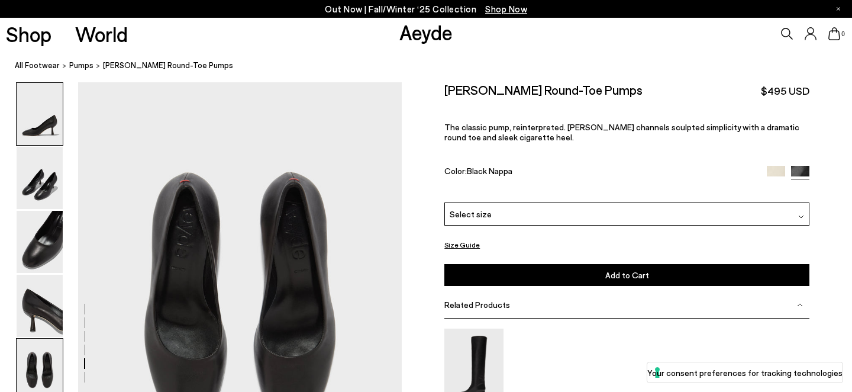
click at [49, 137] on img at bounding box center [40, 114] width 46 height 62
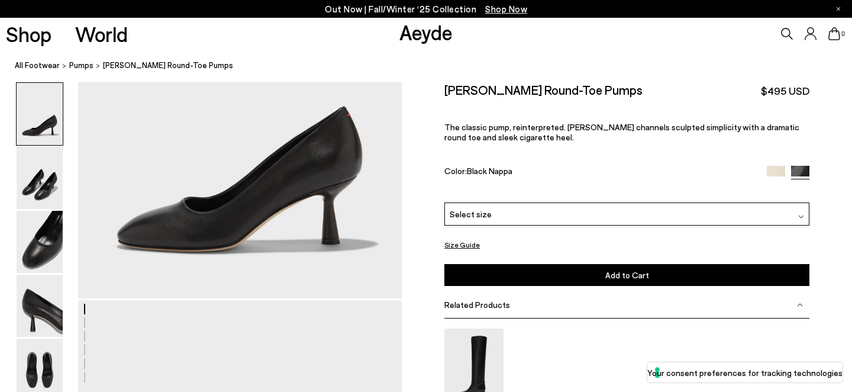
scroll to position [94, 0]
click at [37, 236] on img at bounding box center [40, 242] width 46 height 62
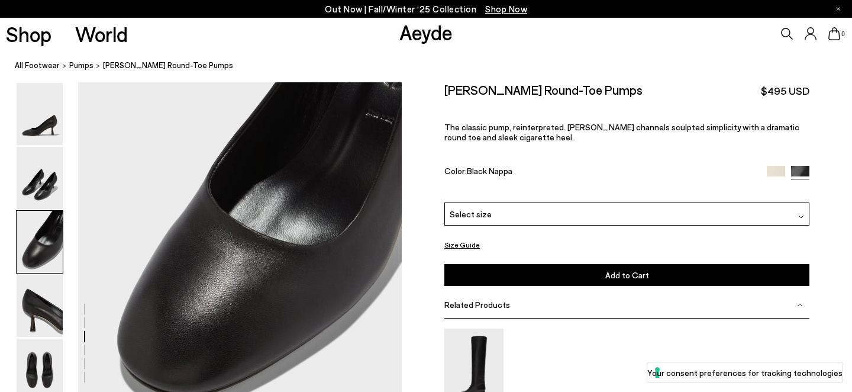
scroll to position [893, 0]
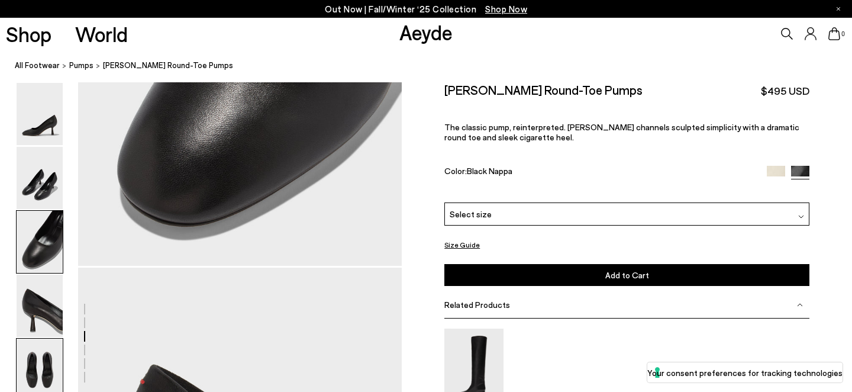
click at [42, 354] on img at bounding box center [40, 370] width 46 height 62
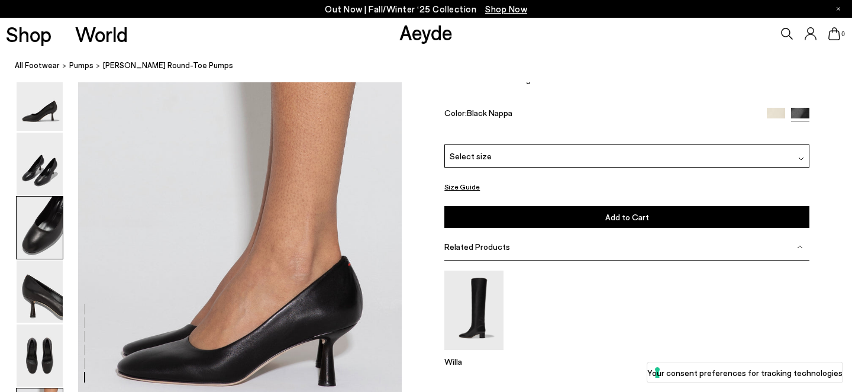
scroll to position [2232, 0]
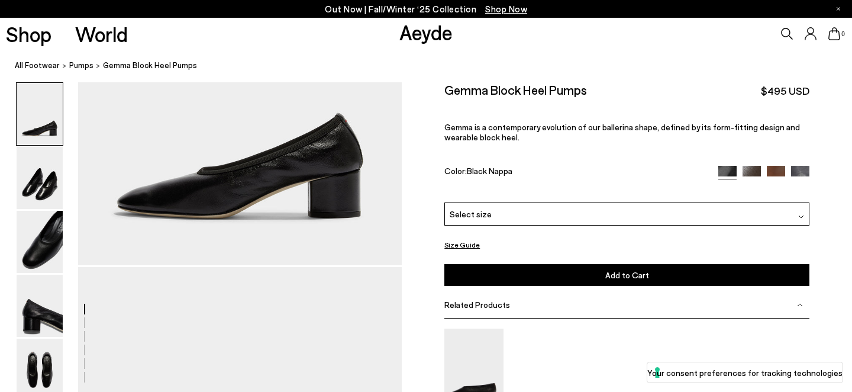
scroll to position [128, 0]
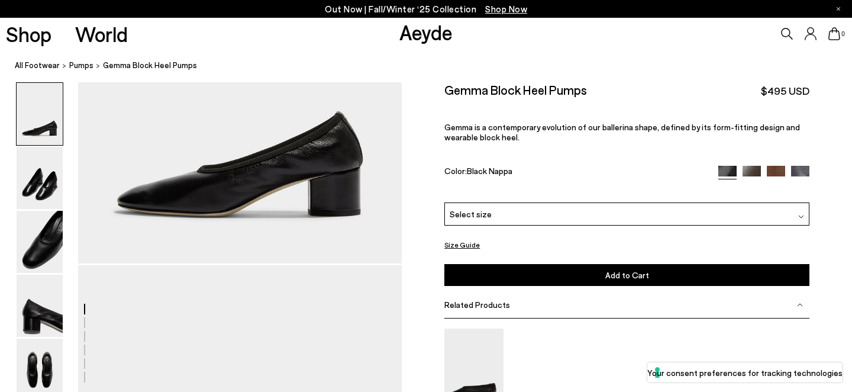
click at [747, 171] on img at bounding box center [752, 174] width 18 height 18
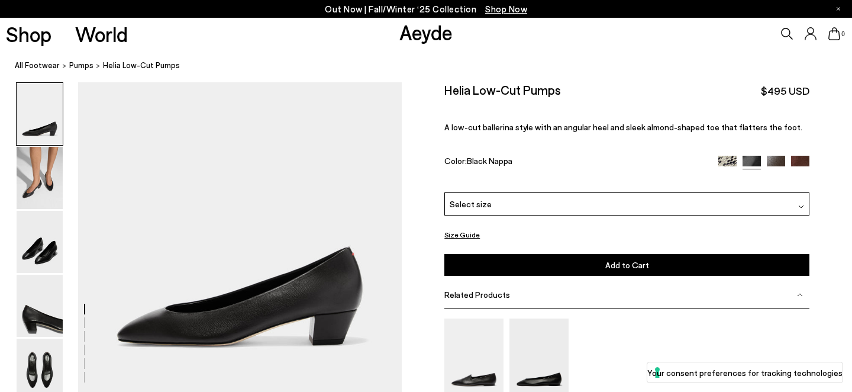
click at [490, 92] on h2 "Helia Low-Cut Pumps" at bounding box center [502, 89] width 117 height 15
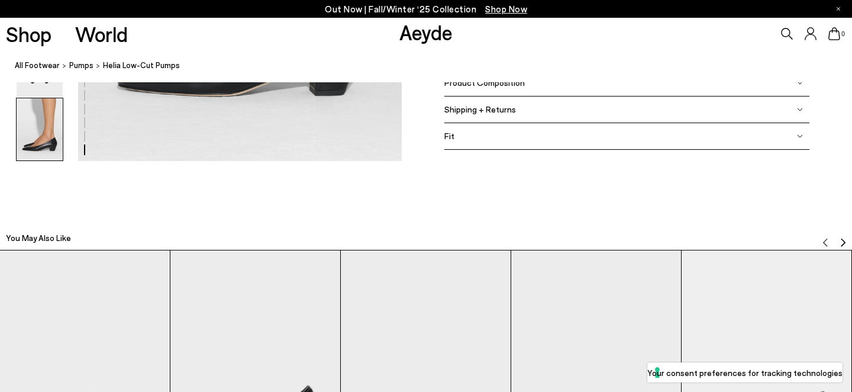
scroll to position [2224, 0]
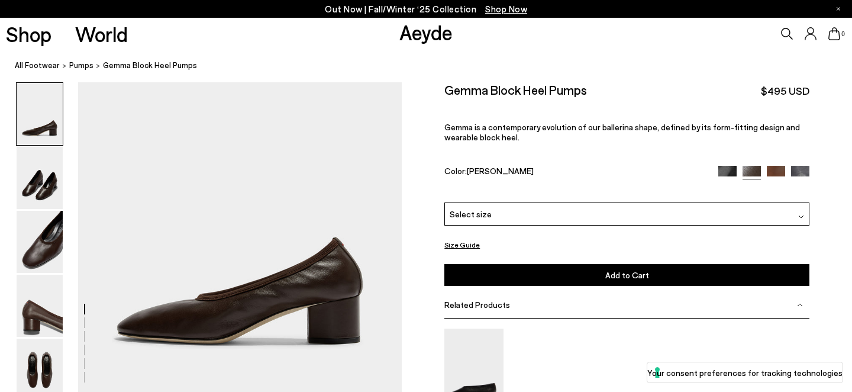
click at [730, 170] on img at bounding box center [727, 175] width 18 height 18
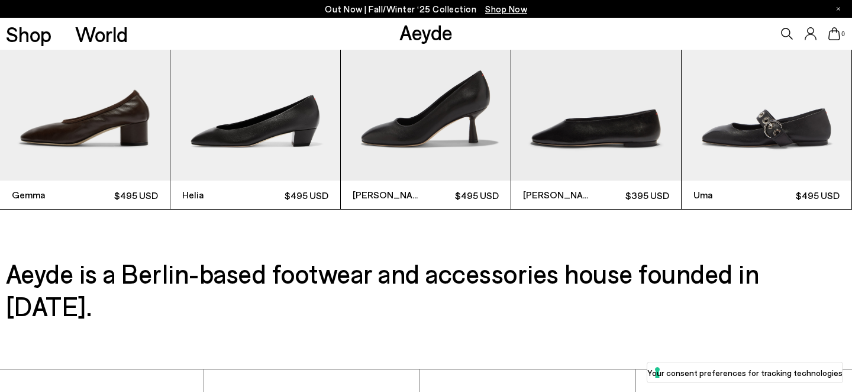
scroll to position [3605, 0]
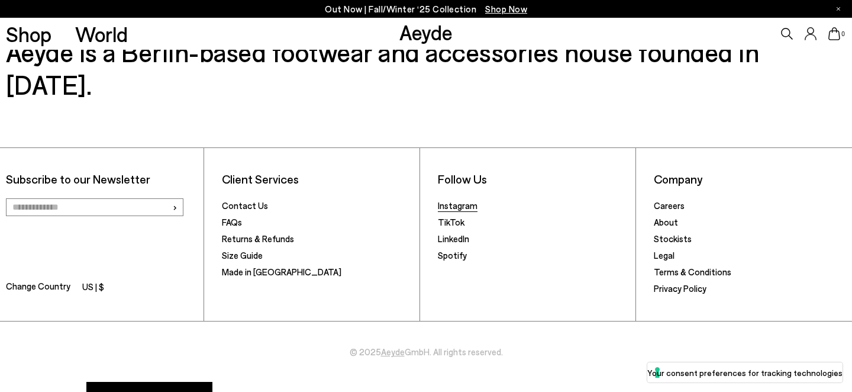
click at [458, 200] on link "Instagram" at bounding box center [458, 205] width 40 height 11
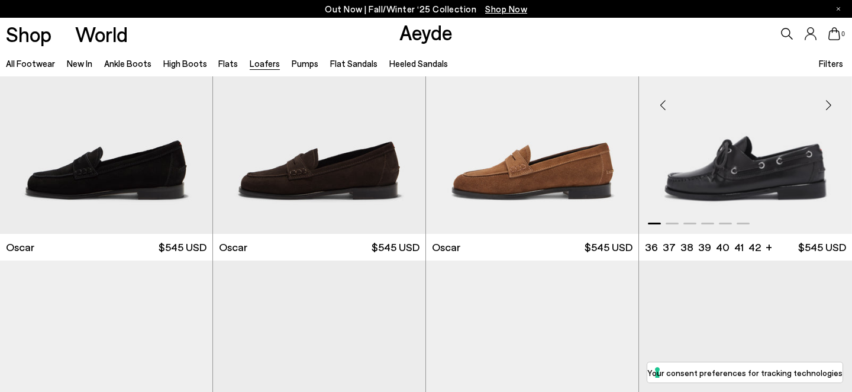
scroll to position [1236, 0]
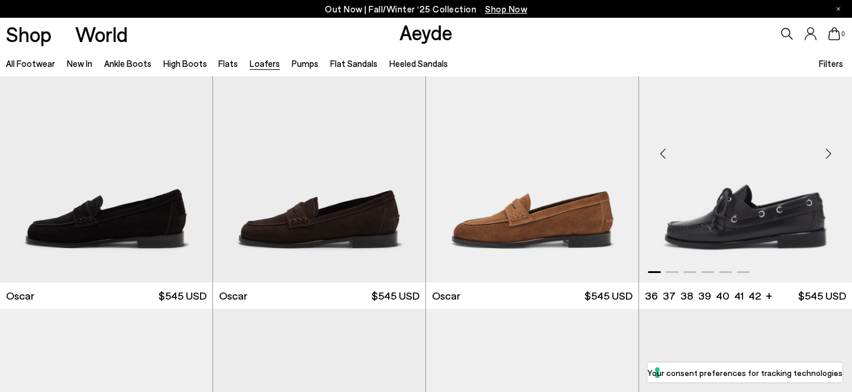
click at [826, 151] on div "Next slide" at bounding box center [829, 154] width 36 height 36
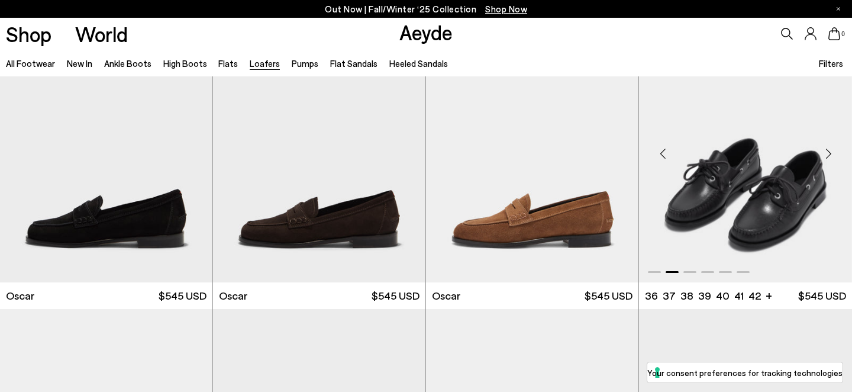
click at [826, 151] on div "Next slide" at bounding box center [829, 154] width 36 height 36
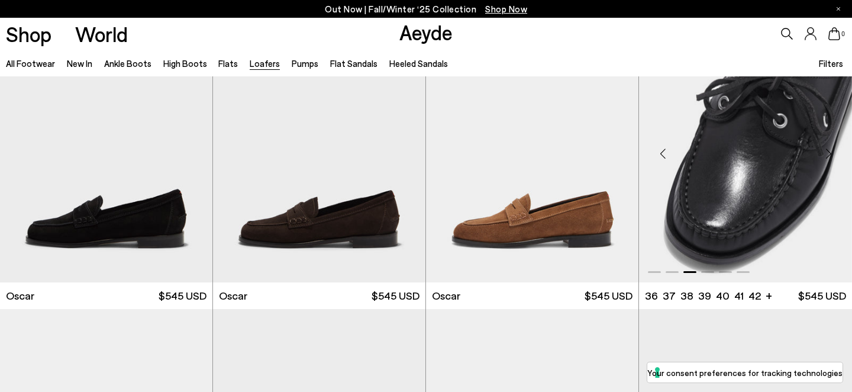
click at [826, 151] on div "Next slide" at bounding box center [829, 154] width 36 height 36
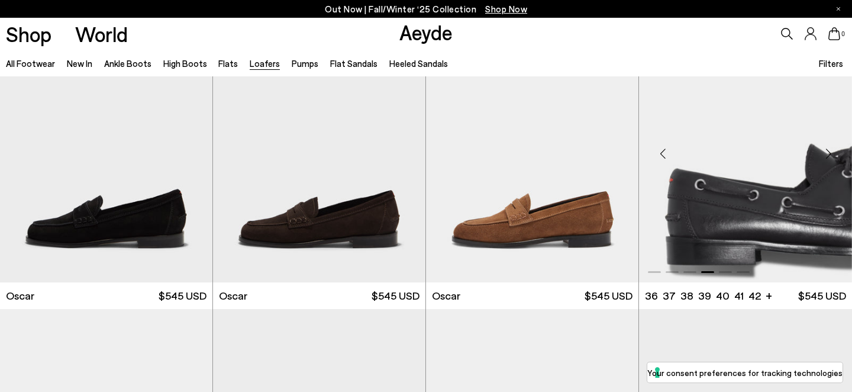
click at [826, 151] on div "Next slide" at bounding box center [829, 154] width 36 height 36
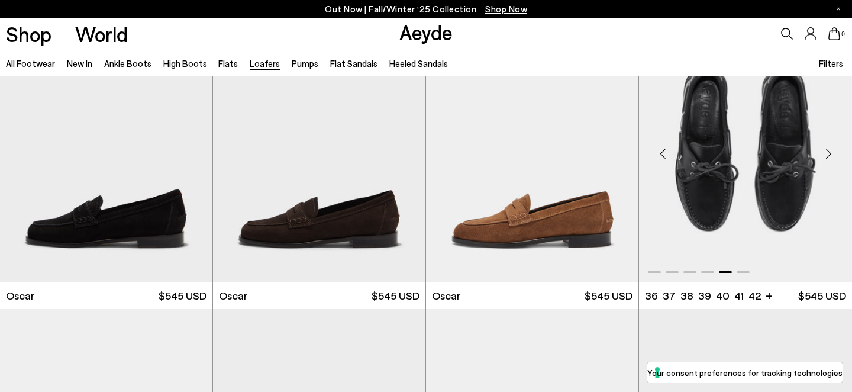
click at [767, 164] on img "5 / 6" at bounding box center [745, 148] width 213 height 267
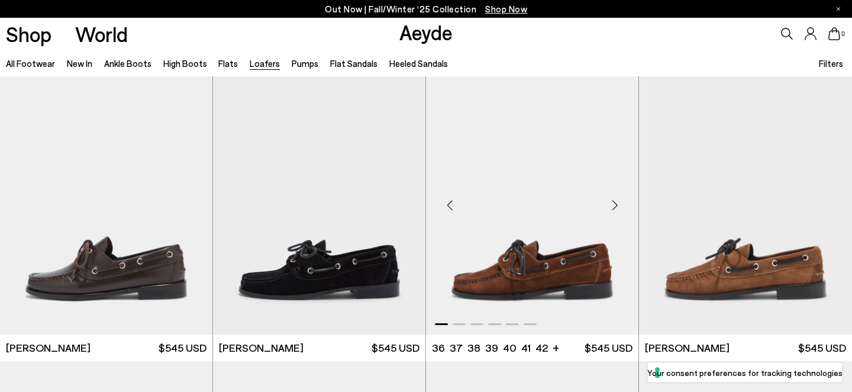
scroll to position [1469, 0]
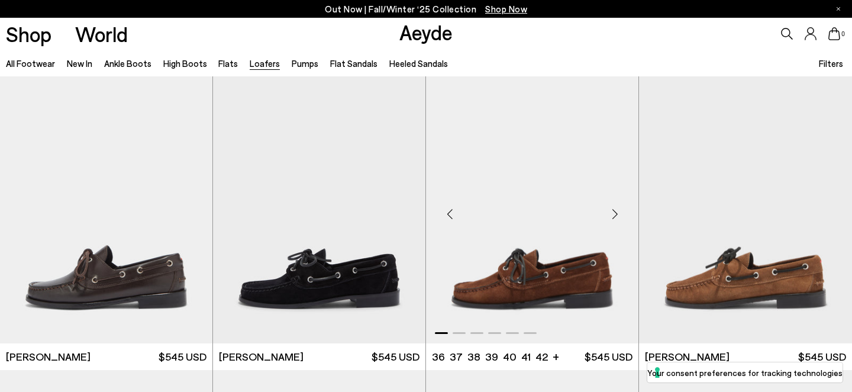
click at [610, 217] on div "Next slide" at bounding box center [615, 214] width 36 height 36
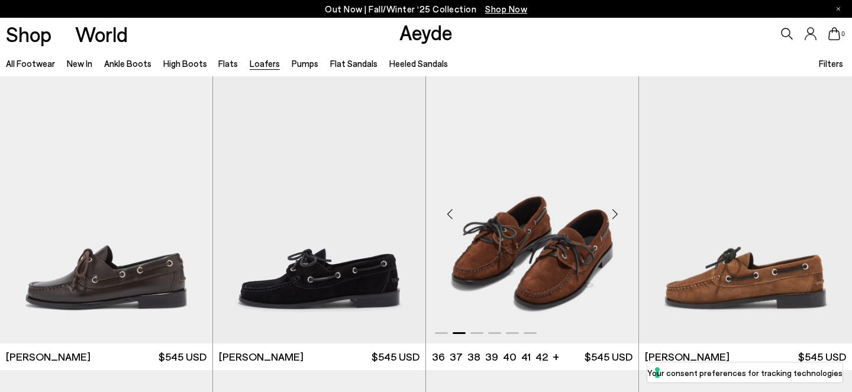
click at [610, 217] on div "Next slide" at bounding box center [615, 214] width 36 height 36
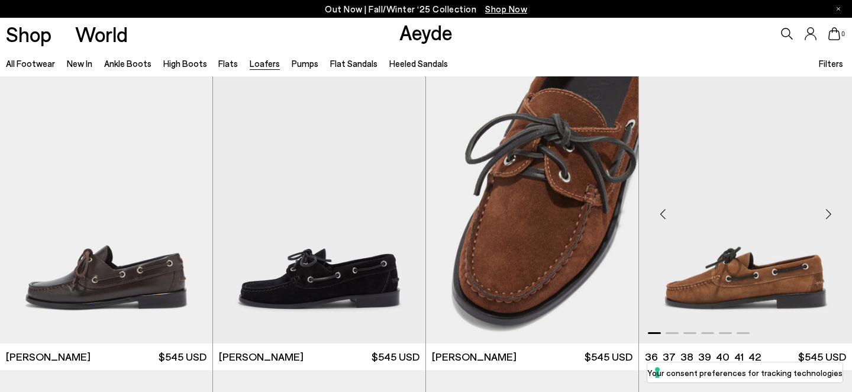
click at [829, 210] on div "Next slide" at bounding box center [829, 214] width 36 height 36
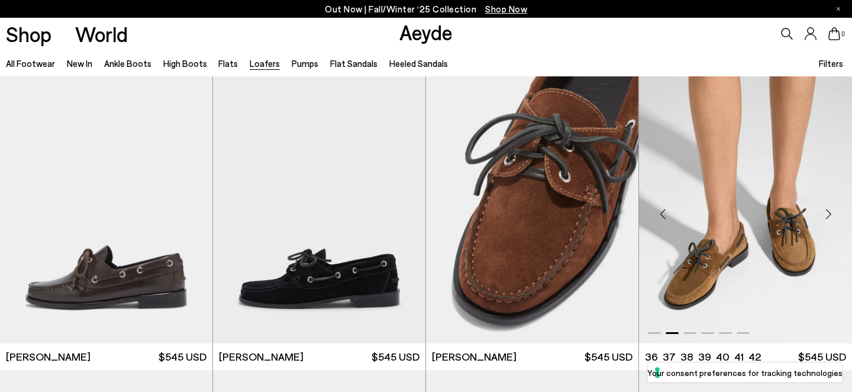
click at [829, 210] on div "Next slide" at bounding box center [829, 214] width 36 height 36
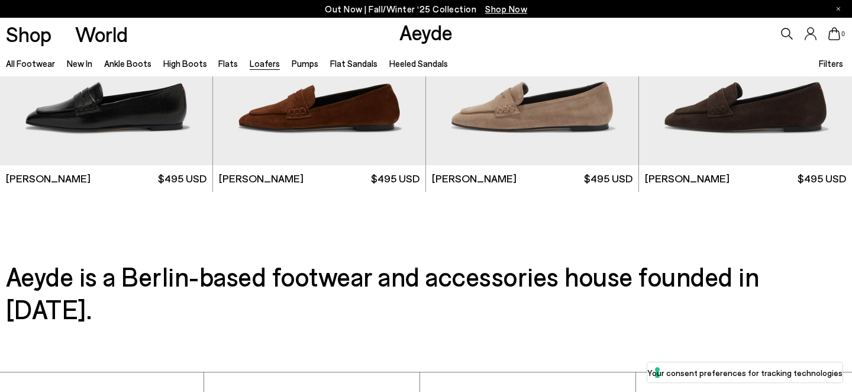
scroll to position [2170, 0]
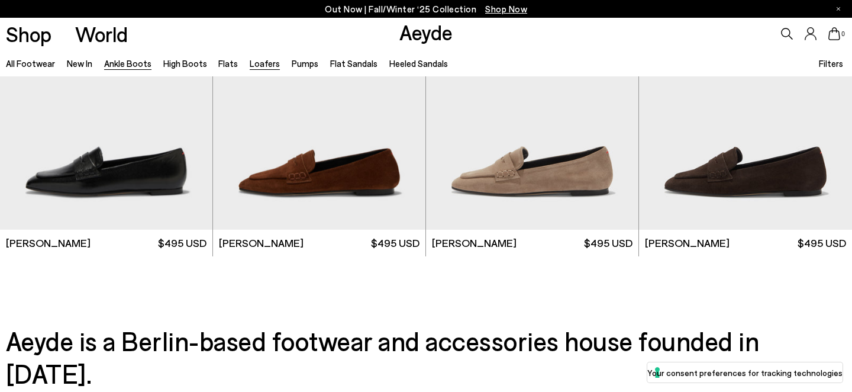
click at [118, 67] on link "Ankle Boots" at bounding box center [127, 63] width 47 height 11
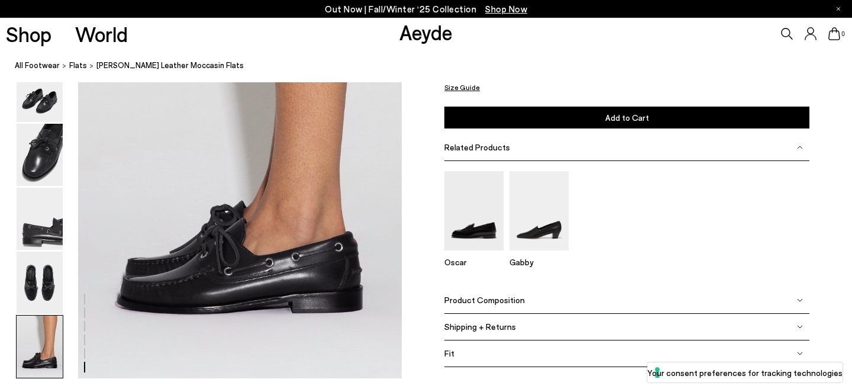
scroll to position [2183, 0]
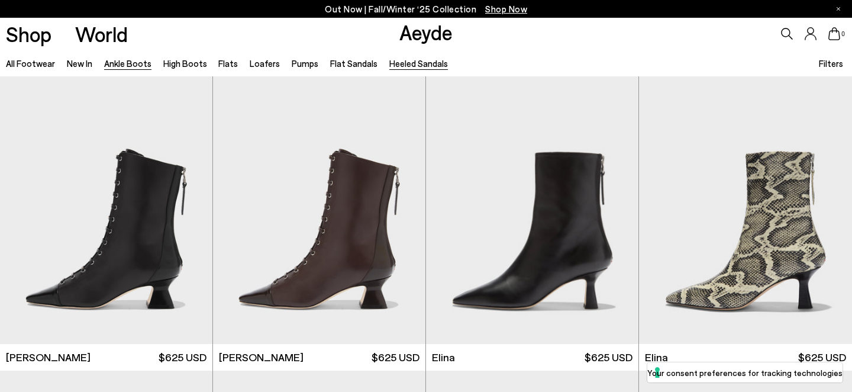
click at [425, 65] on link "Heeled Sandals" at bounding box center [418, 63] width 59 height 11
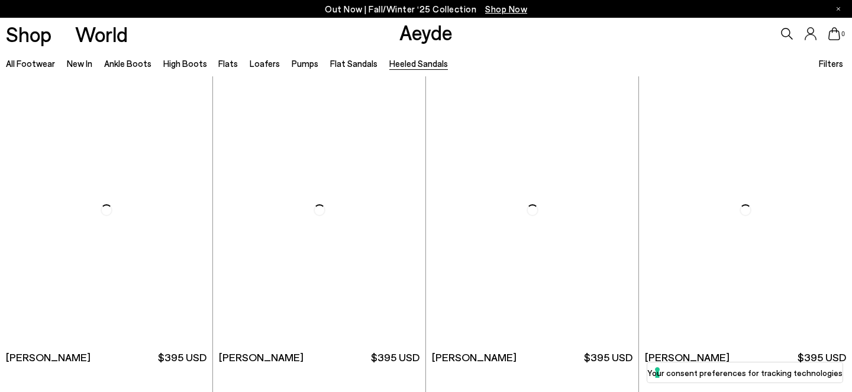
scroll to position [79, 0]
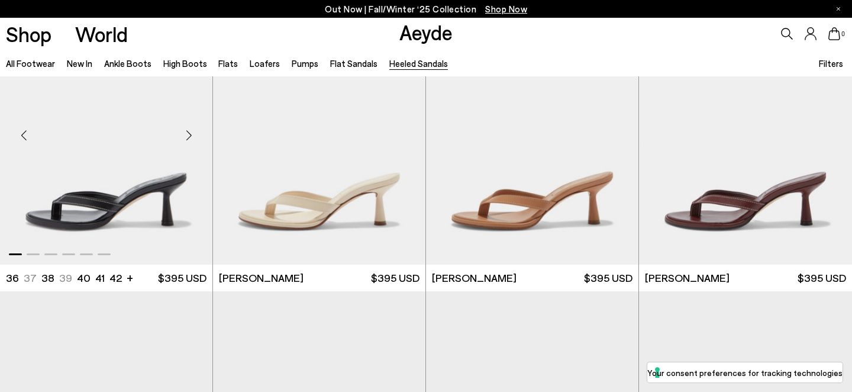
click at [191, 136] on div "Next slide" at bounding box center [189, 136] width 36 height 36
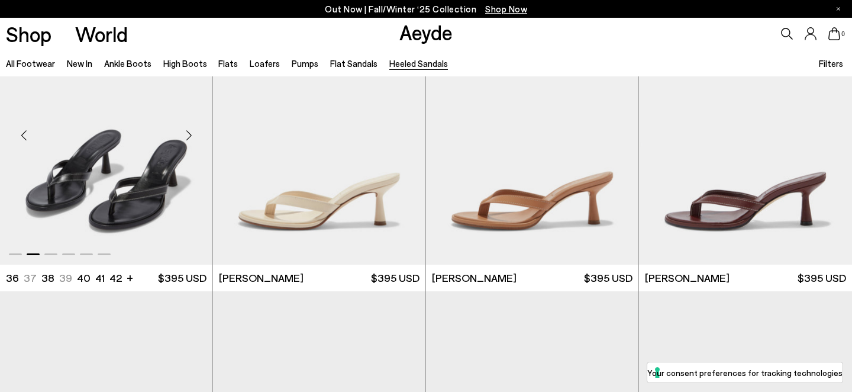
click at [191, 136] on div "Next slide" at bounding box center [189, 136] width 36 height 36
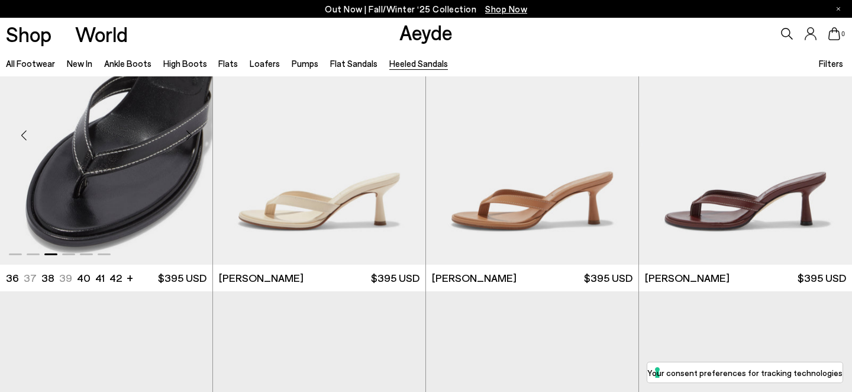
click at [191, 136] on div "Next slide" at bounding box center [189, 136] width 36 height 36
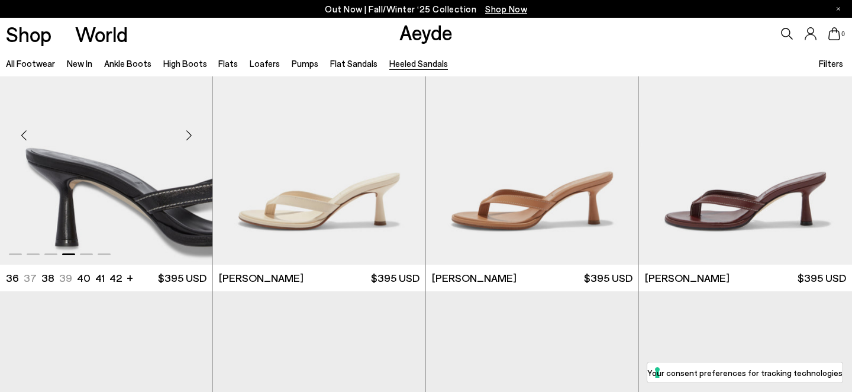
click at [191, 136] on div "Next slide" at bounding box center [189, 136] width 36 height 36
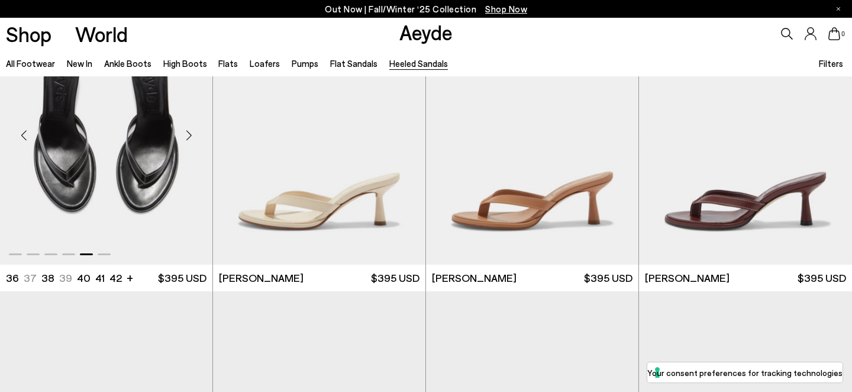
click at [191, 136] on div "Next slide" at bounding box center [189, 136] width 36 height 36
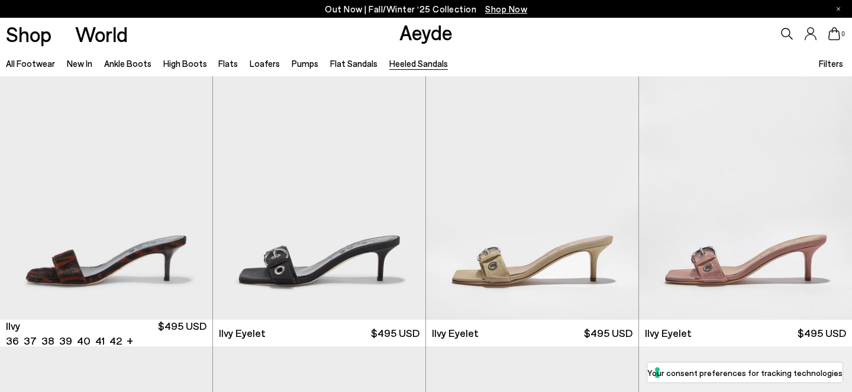
scroll to position [1775, 0]
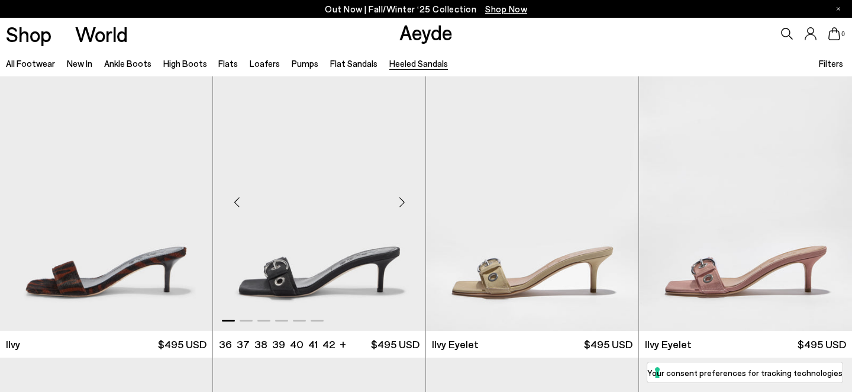
click at [404, 198] on div "Next slide" at bounding box center [402, 202] width 36 height 36
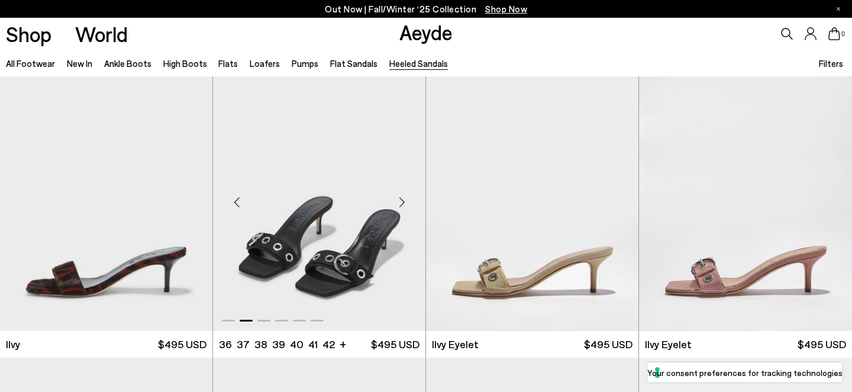
click at [404, 198] on div "Next slide" at bounding box center [402, 202] width 36 height 36
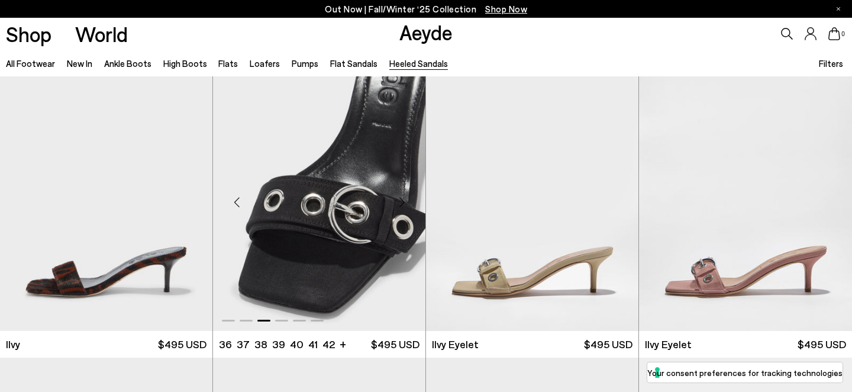
click at [404, 198] on div "Next slide" at bounding box center [402, 202] width 36 height 36
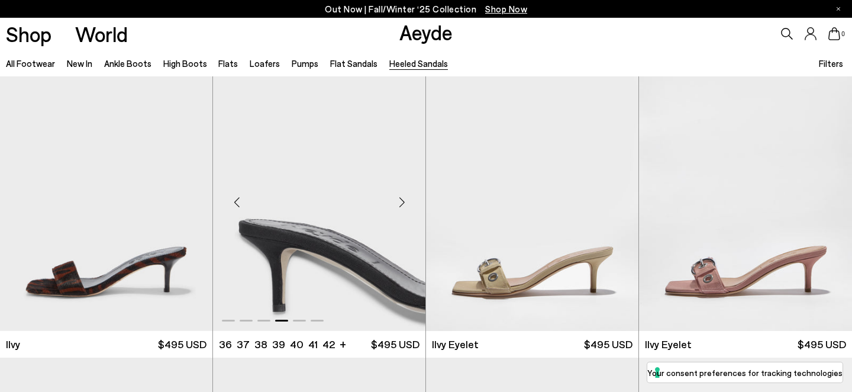
click at [404, 198] on div "Next slide" at bounding box center [402, 202] width 36 height 36
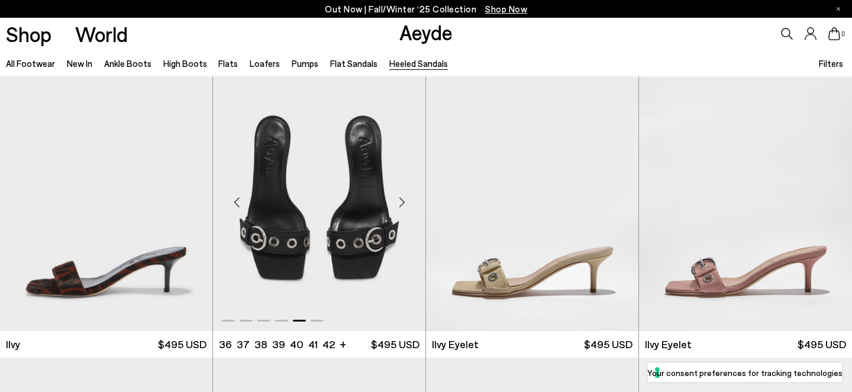
click at [404, 198] on div "Next slide" at bounding box center [402, 202] width 36 height 36
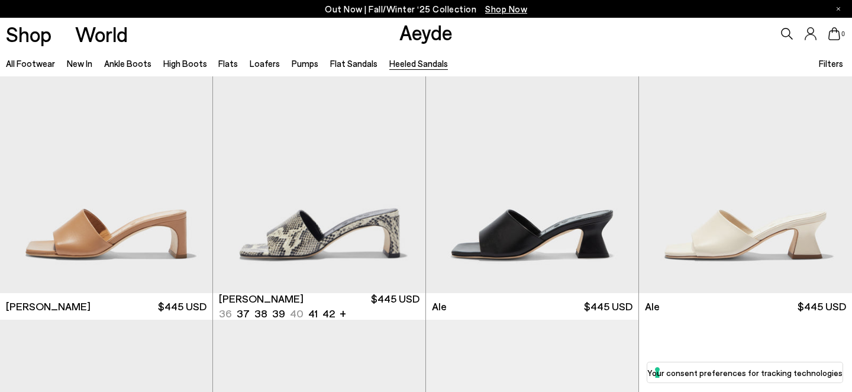
scroll to position [2392, 0]
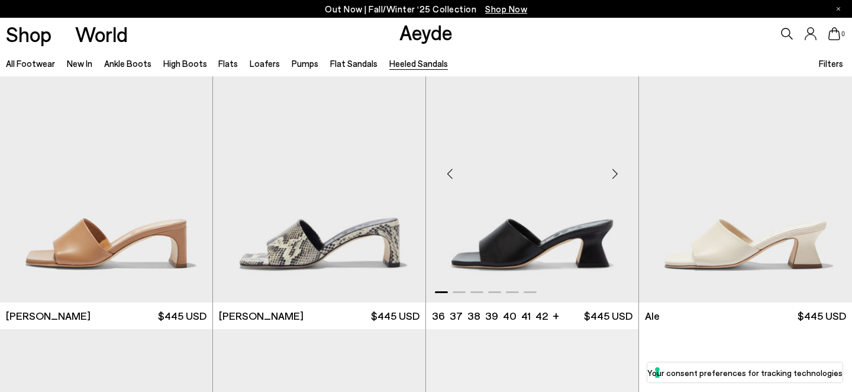
click at [611, 173] on div "Next slide" at bounding box center [615, 174] width 36 height 36
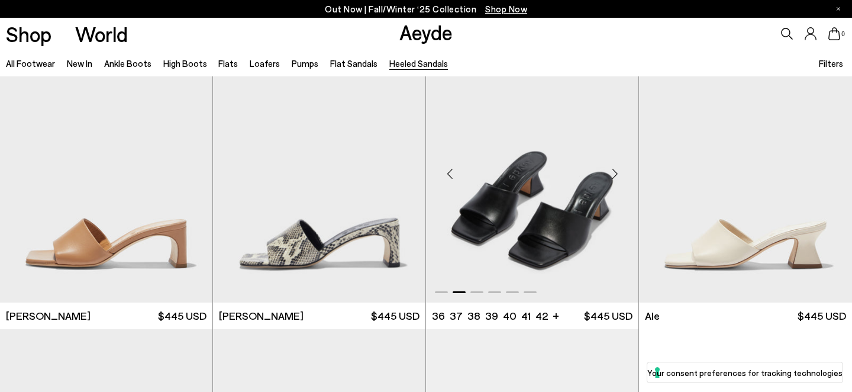
click at [611, 173] on div "Next slide" at bounding box center [615, 174] width 36 height 36
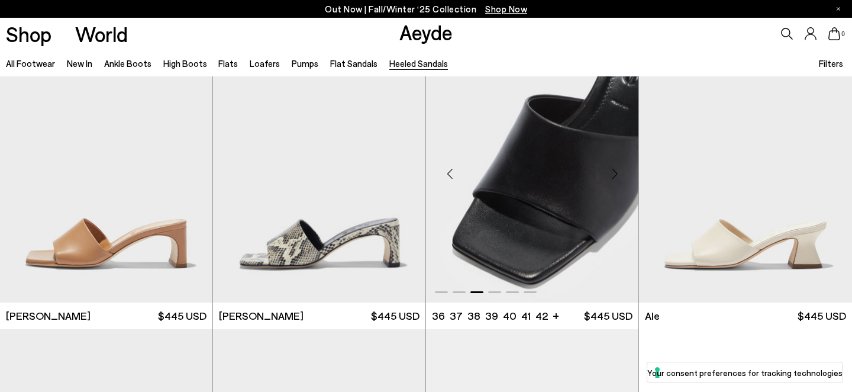
click at [611, 173] on div "Next slide" at bounding box center [615, 174] width 36 height 36
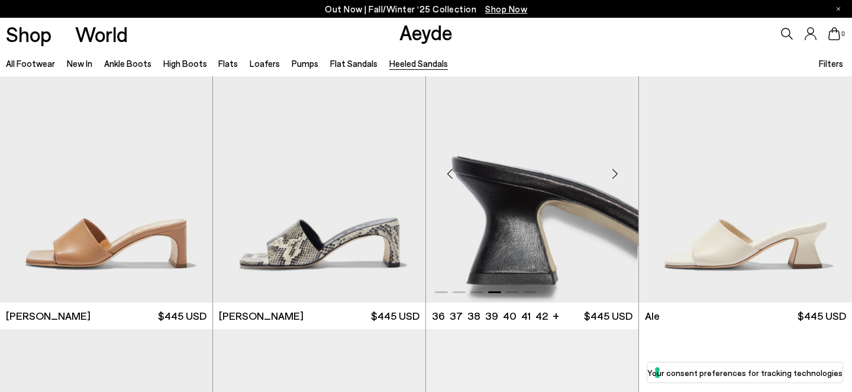
click at [611, 173] on div "Next slide" at bounding box center [615, 174] width 36 height 36
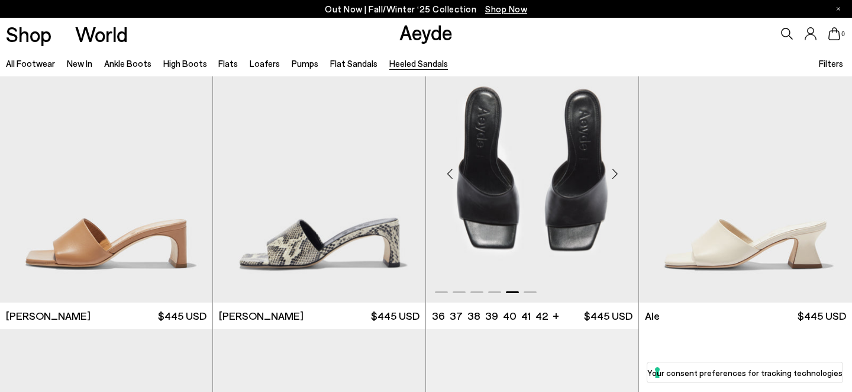
click at [611, 173] on div "Next slide" at bounding box center [615, 174] width 36 height 36
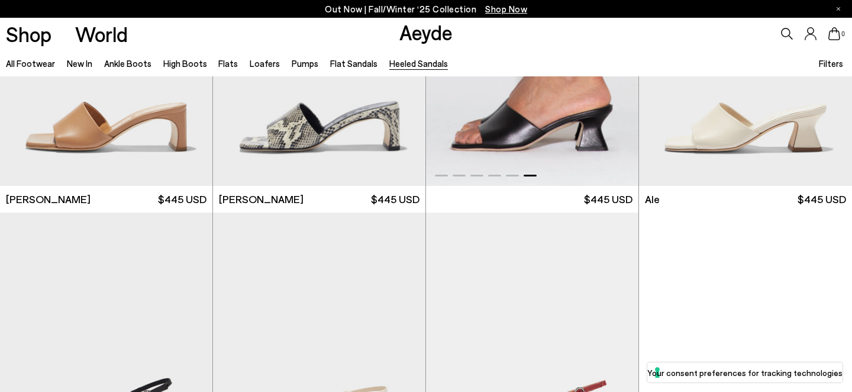
scroll to position [2486, 0]
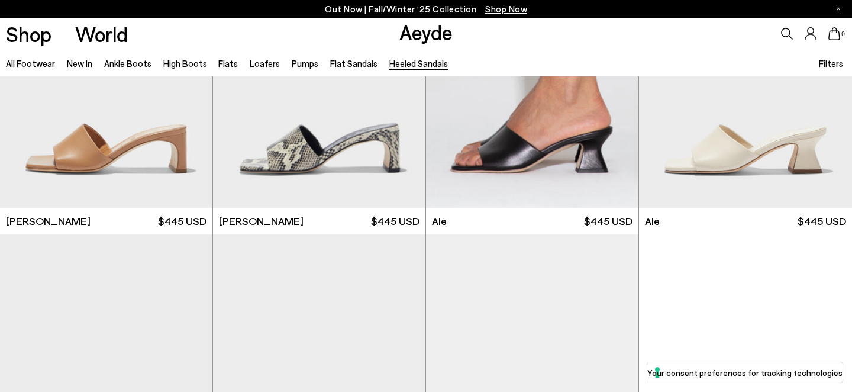
click at [121, 72] on ul "All Footwear New In Ankle Boots High Boots Flats Loafers Pumps Flat Sandals Hee…" at bounding box center [233, 63] width 454 height 27
click at [127, 65] on link "Ankle Boots" at bounding box center [127, 63] width 47 height 11
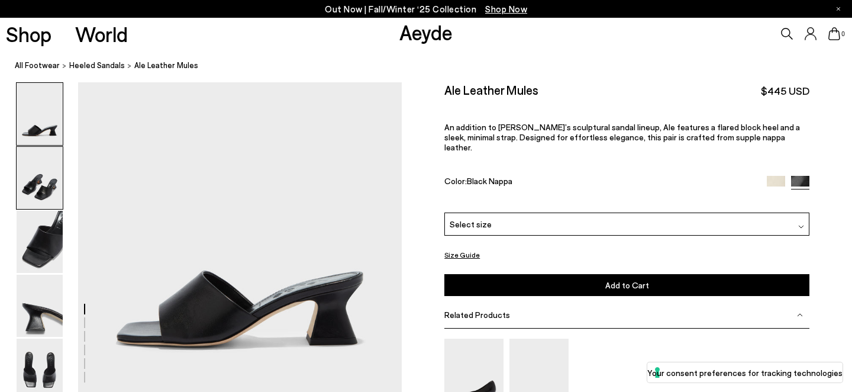
click at [41, 187] on img at bounding box center [40, 178] width 46 height 62
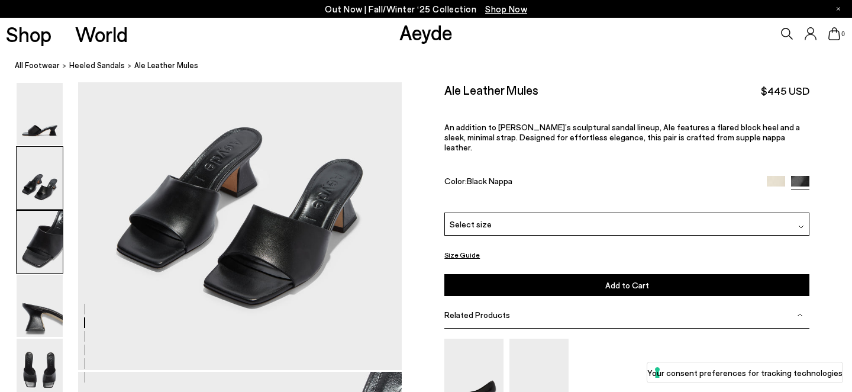
click at [44, 224] on img at bounding box center [40, 242] width 46 height 62
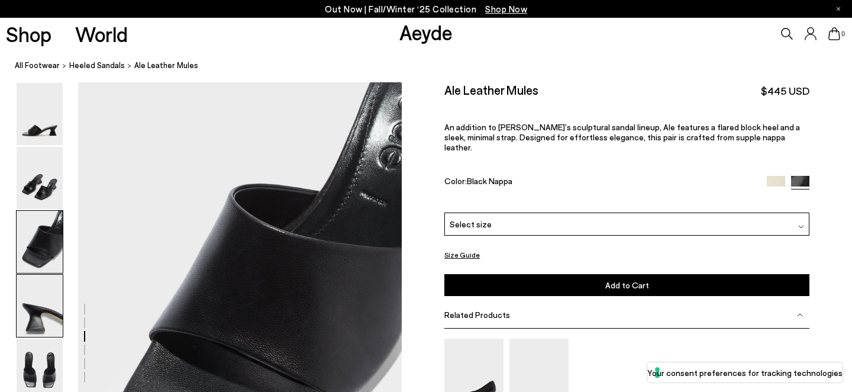
click at [51, 313] on img at bounding box center [40, 306] width 46 height 62
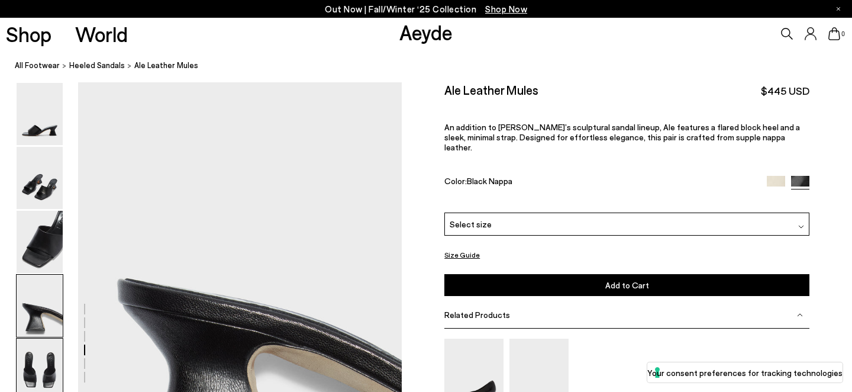
click at [43, 363] on img at bounding box center [40, 370] width 46 height 62
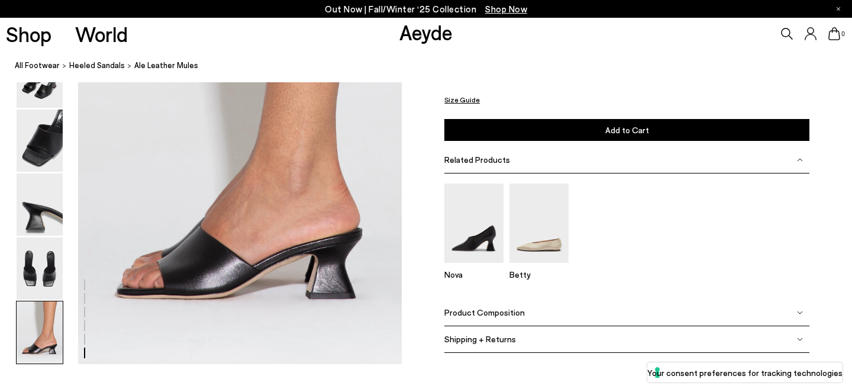
scroll to position [2190, 0]
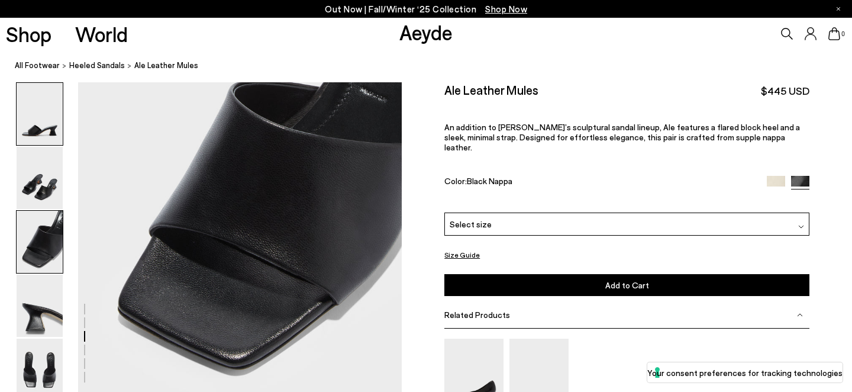
click at [54, 108] on img at bounding box center [40, 114] width 46 height 62
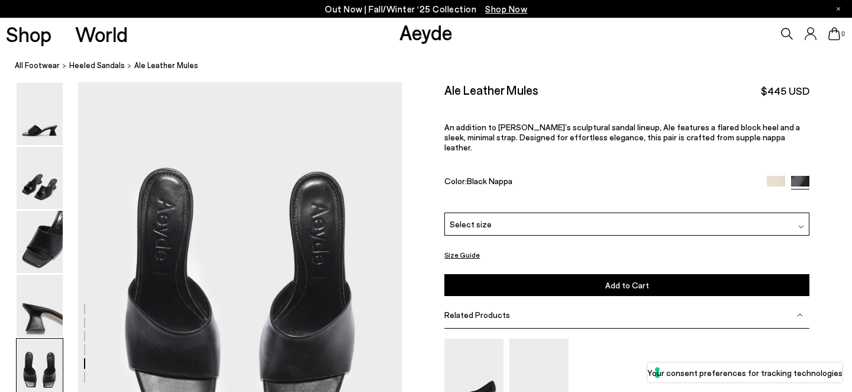
scroll to position [1754, 0]
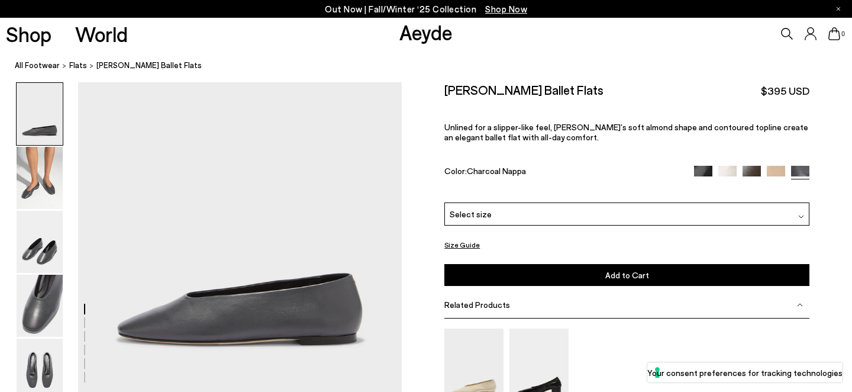
click at [739, 170] on div at bounding box center [751, 173] width 115 height 14
click at [695, 167] on img at bounding box center [703, 175] width 18 height 18
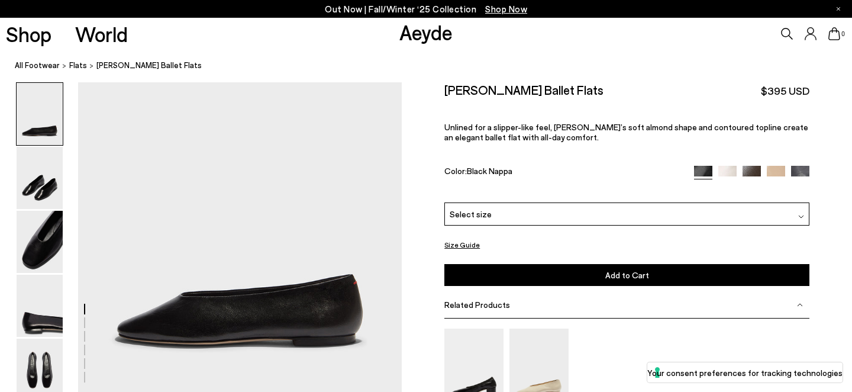
click at [568, 219] on div "Select size" at bounding box center [626, 213] width 365 height 23
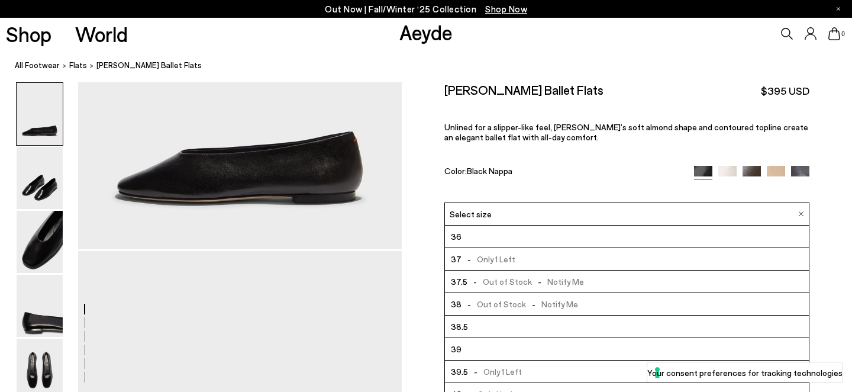
click at [599, 154] on div "Kirsten Ballet Flats $395 USD Unlined for a slipper-like feel, Kirsten’s soft a…" at bounding box center [626, 142] width 365 height 120
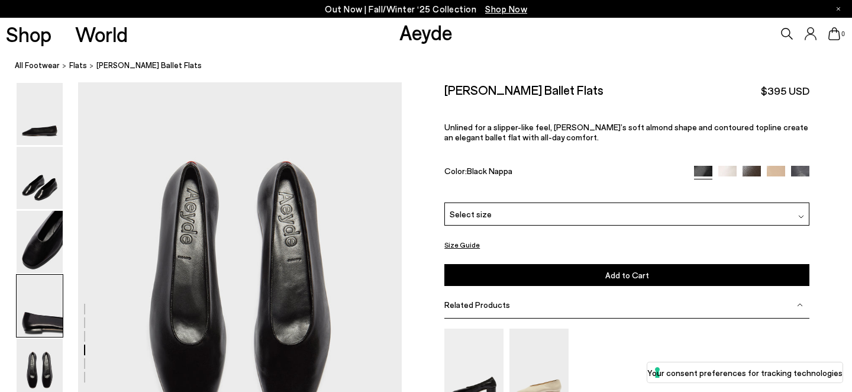
scroll to position [1482, 0]
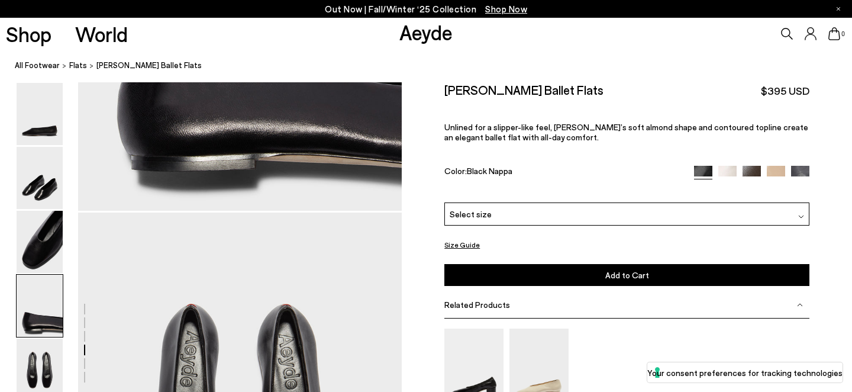
click at [559, 211] on div "Select size" at bounding box center [626, 213] width 365 height 23
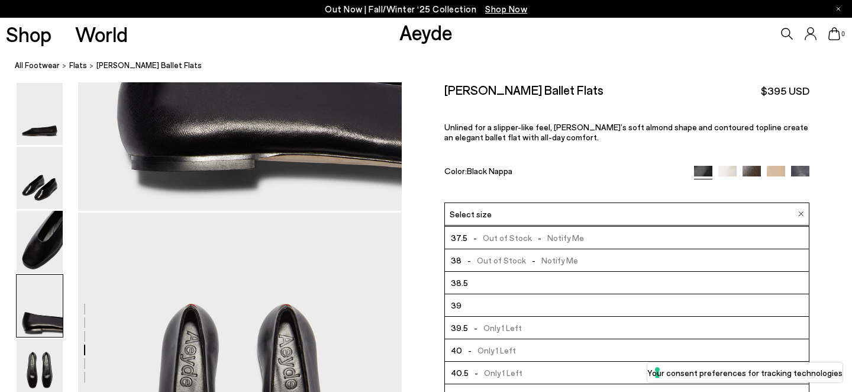
scroll to position [67, 0]
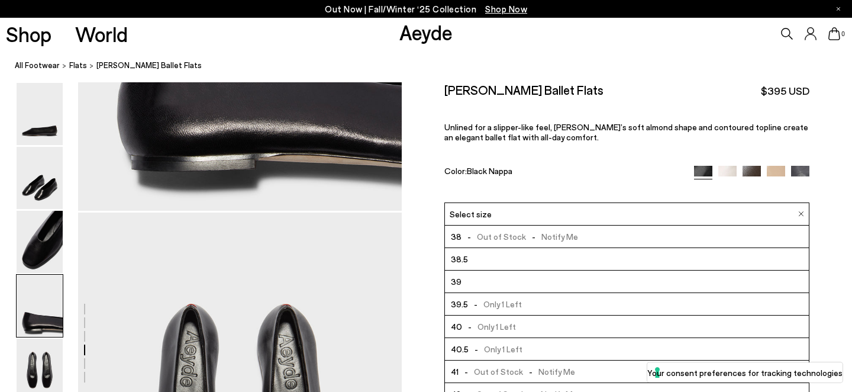
click at [519, 330] on li "40 - Only 1 Left" at bounding box center [627, 326] width 364 height 22
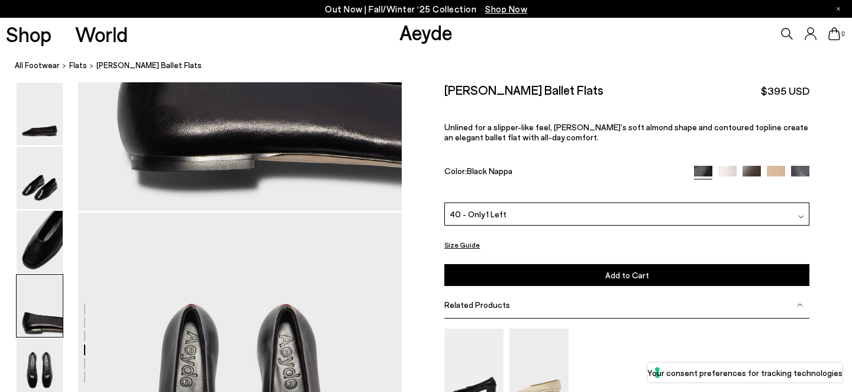
click at [515, 210] on div "40 - Only 1 Left" at bounding box center [626, 213] width 365 height 23
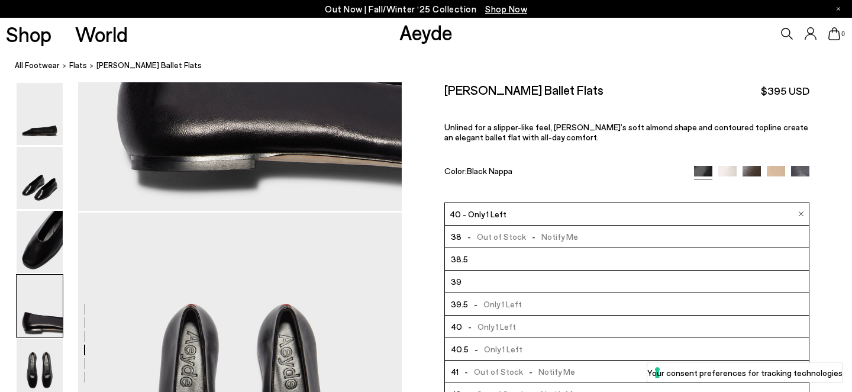
click at [555, 150] on div "Kirsten Ballet Flats $395 USD Unlined for a slipper-like feel, Kirsten’s soft a…" at bounding box center [626, 142] width 365 height 120
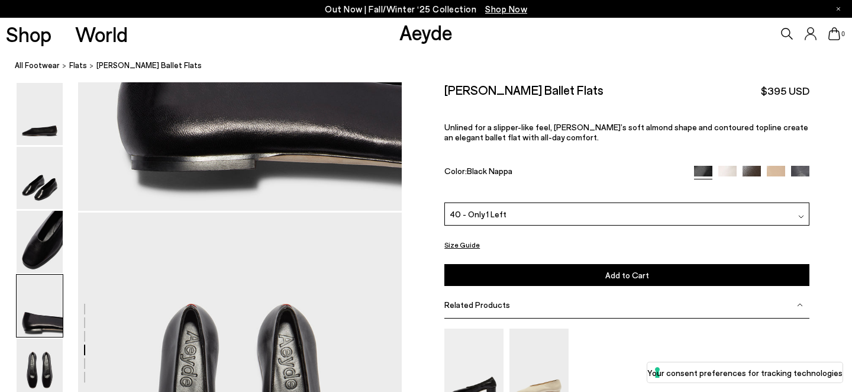
click at [553, 272] on button "Add to Cart Select a Size First" at bounding box center [626, 275] width 365 height 22
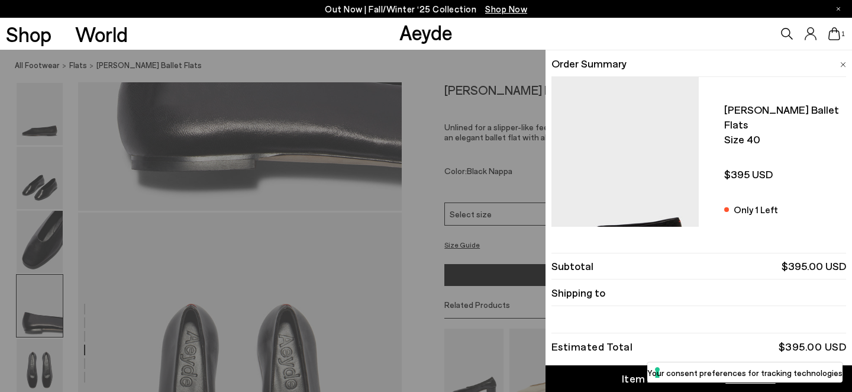
click at [490, 196] on div "Quick Add Color Size View Details Order Summary Kirsten ballet flats Size 40 On…" at bounding box center [426, 221] width 852 height 342
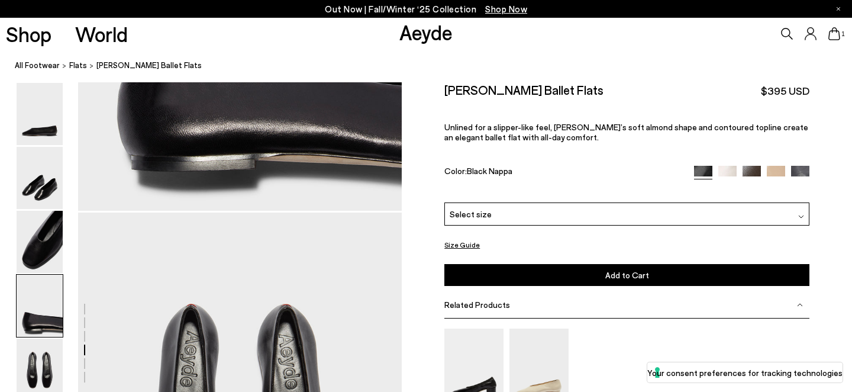
click at [840, 33] on span "1" at bounding box center [843, 34] width 6 height 7
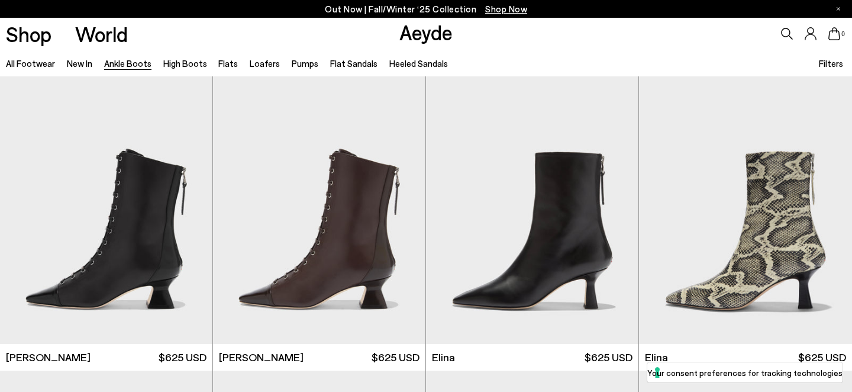
click at [827, 58] on span "Filters" at bounding box center [831, 63] width 24 height 11
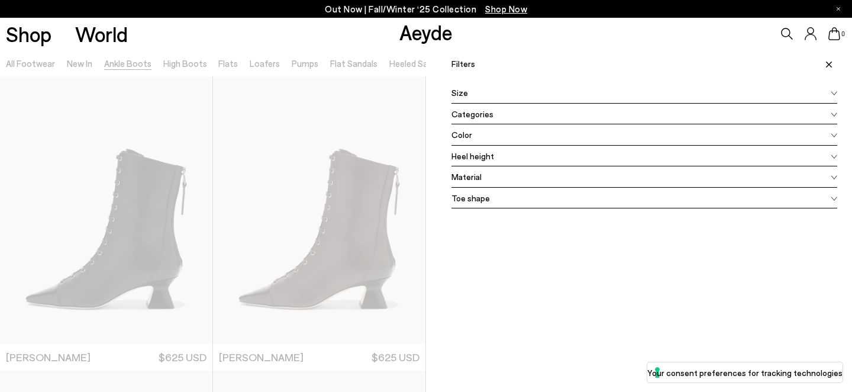
click at [340, 118] on div at bounding box center [213, 246] width 426 height 392
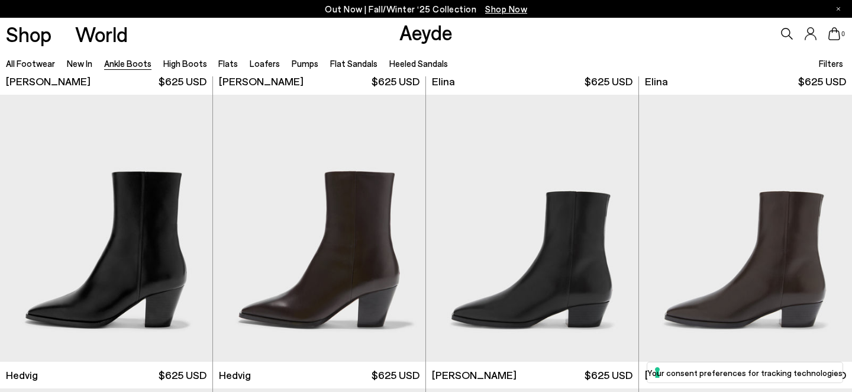
scroll to position [318, 0]
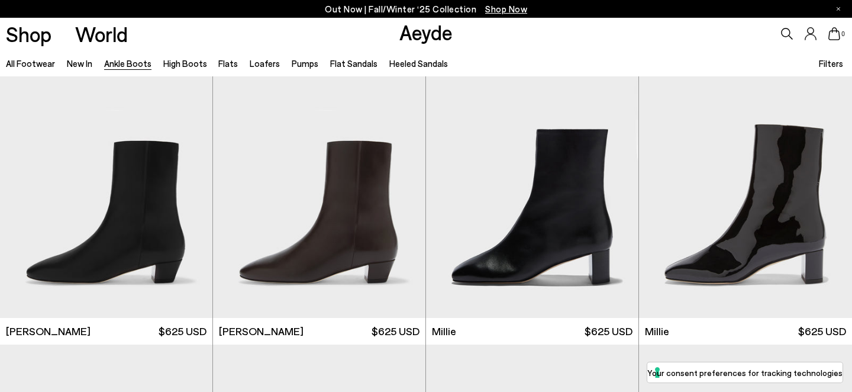
scroll to position [2093, 0]
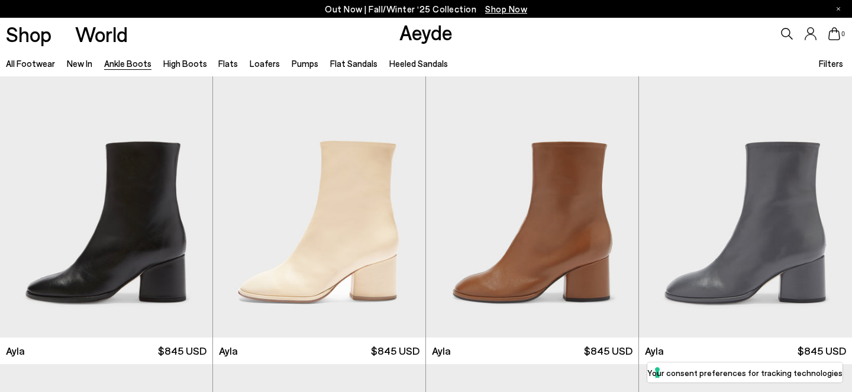
scroll to position [3237, 0]
click at [184, 203] on div "Next slide" at bounding box center [189, 209] width 36 height 36
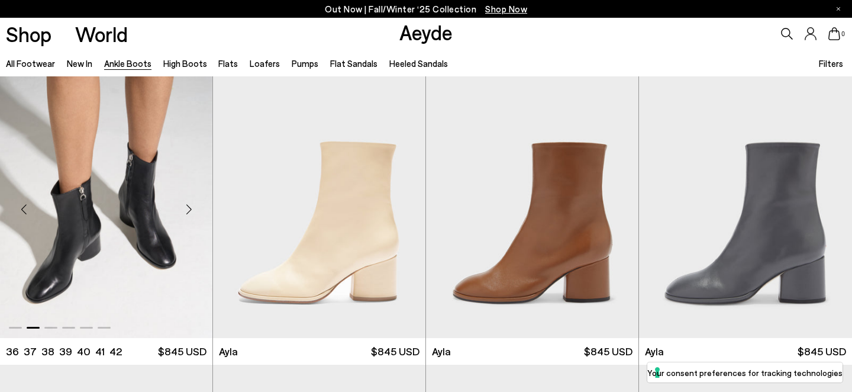
click at [184, 203] on div "Next slide" at bounding box center [189, 209] width 36 height 36
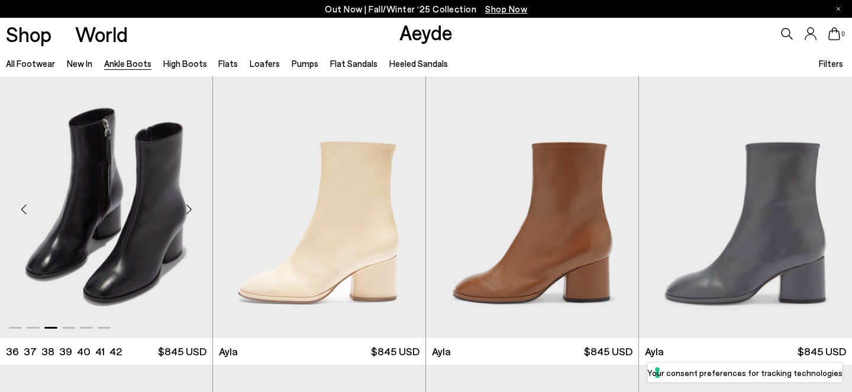
click at [184, 203] on div "Next slide" at bounding box center [189, 209] width 36 height 36
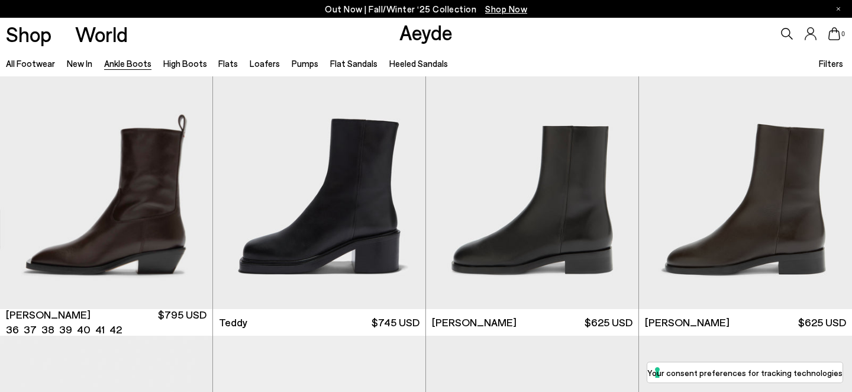
scroll to position [3851, 0]
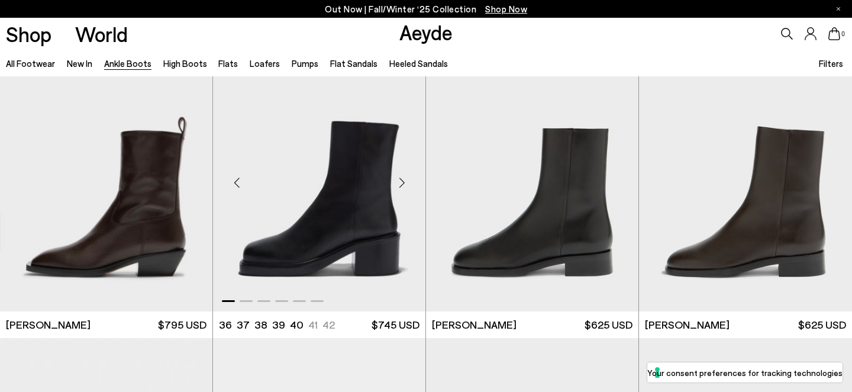
click at [403, 183] on div "Next slide" at bounding box center [402, 183] width 36 height 36
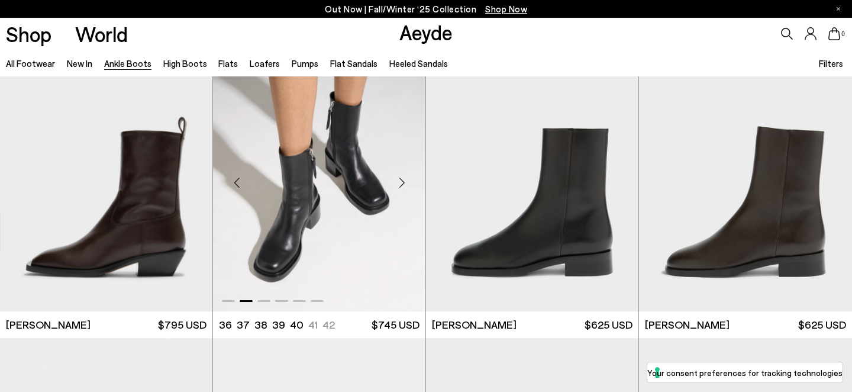
click at [403, 183] on div "Next slide" at bounding box center [402, 183] width 36 height 36
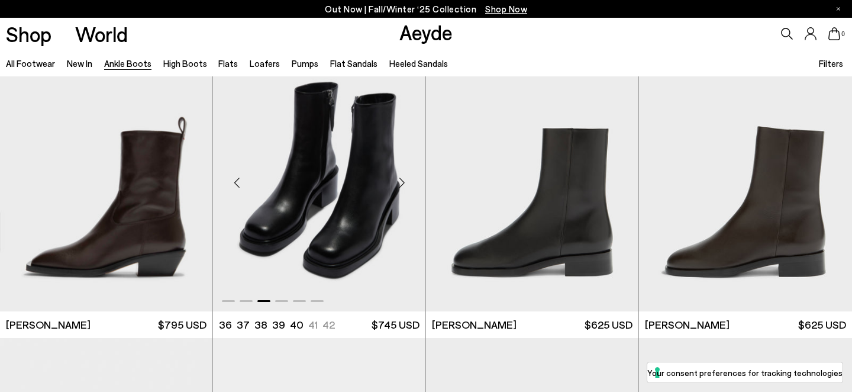
click at [403, 183] on div "Next slide" at bounding box center [402, 183] width 36 height 36
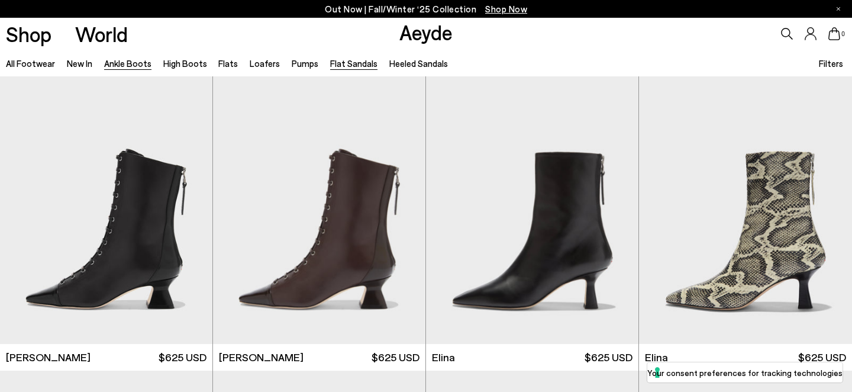
click at [352, 65] on link "Flat Sandals" at bounding box center [353, 63] width 47 height 11
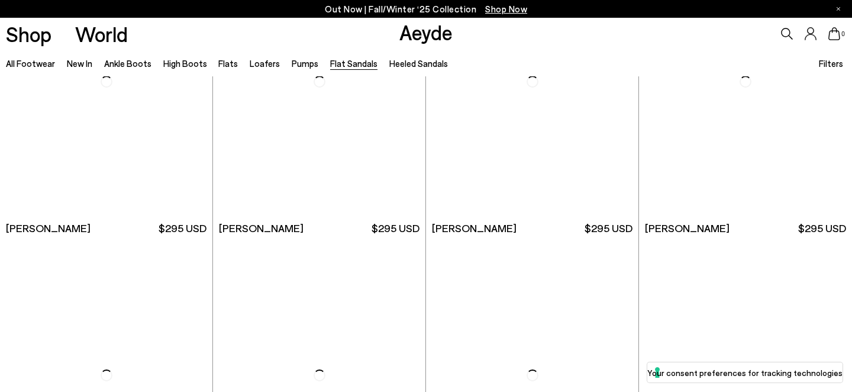
scroll to position [720, 0]
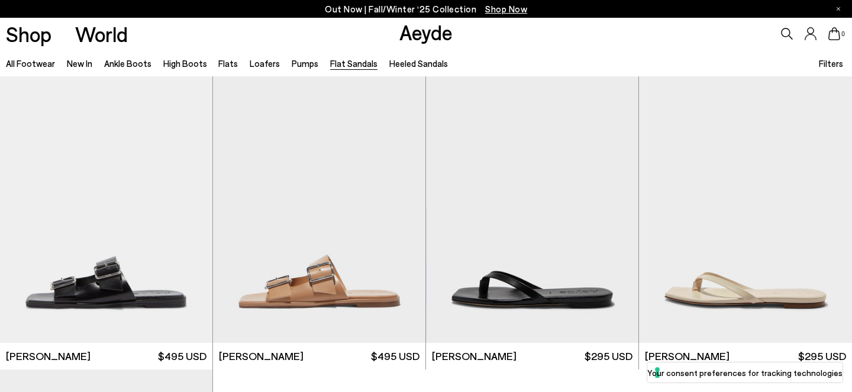
scroll to position [1496, 0]
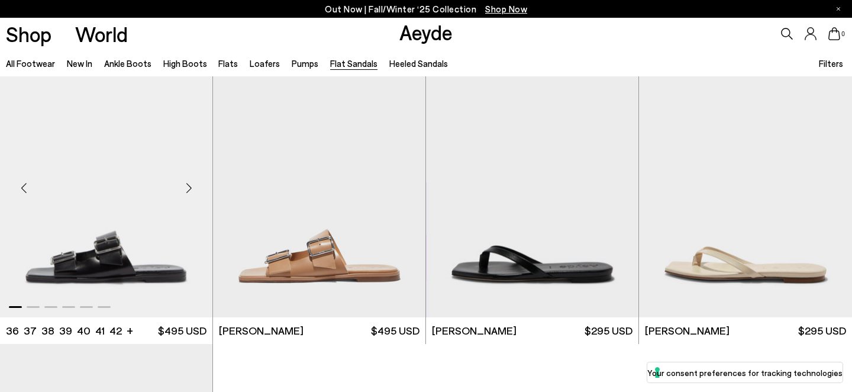
click at [185, 193] on div "Next slide" at bounding box center [189, 188] width 36 height 36
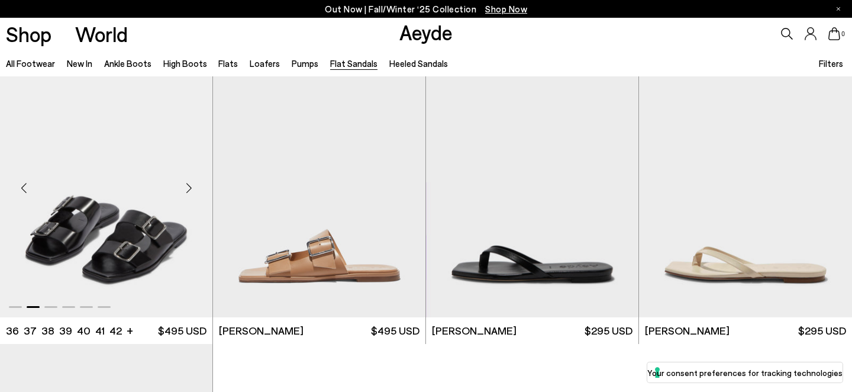
click at [185, 193] on div "Next slide" at bounding box center [189, 188] width 36 height 36
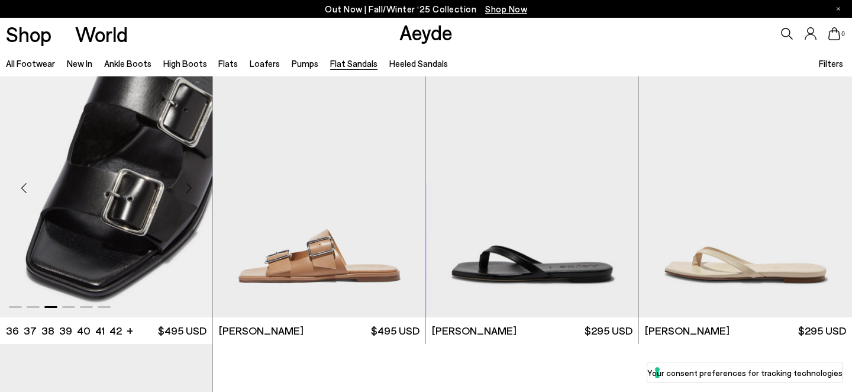
click at [185, 193] on div "Next slide" at bounding box center [189, 188] width 36 height 36
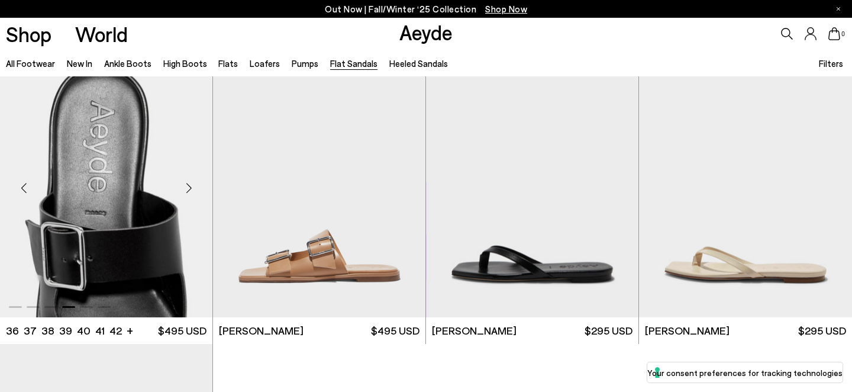
click at [185, 193] on div "Next slide" at bounding box center [189, 188] width 36 height 36
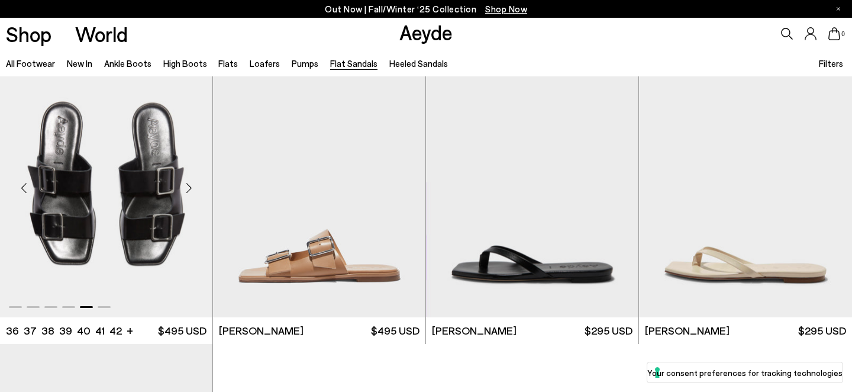
click at [185, 193] on div "Next slide" at bounding box center [189, 188] width 36 height 36
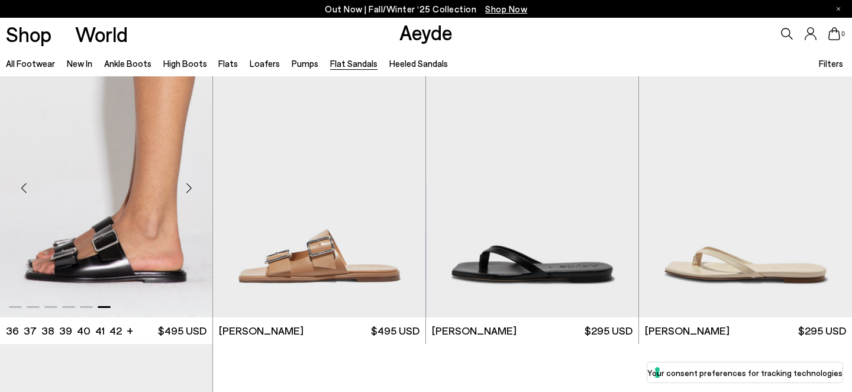
click at [185, 193] on div "Next slide" at bounding box center [189, 188] width 36 height 36
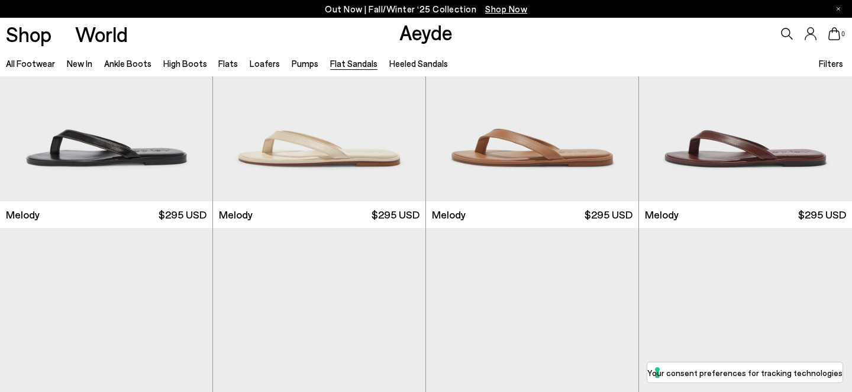
scroll to position [0, 0]
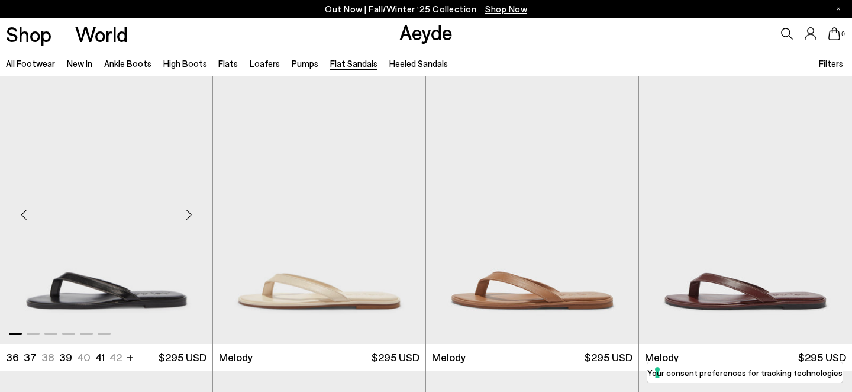
click at [192, 213] on div "Next slide" at bounding box center [189, 215] width 36 height 36
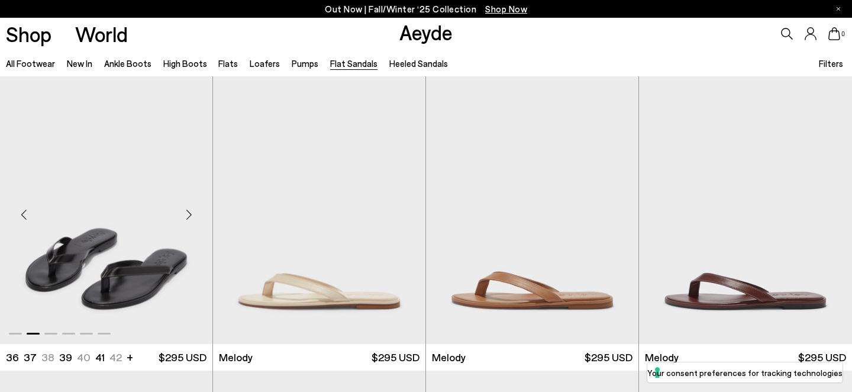
click at [192, 213] on div "Next slide" at bounding box center [189, 215] width 36 height 36
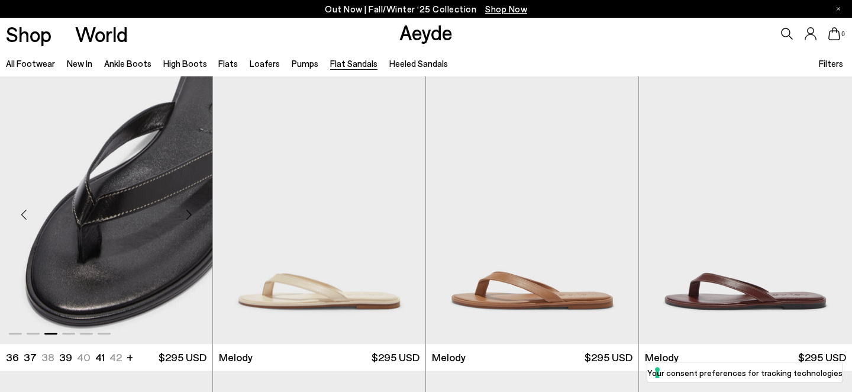
click at [192, 213] on div "Next slide" at bounding box center [189, 215] width 36 height 36
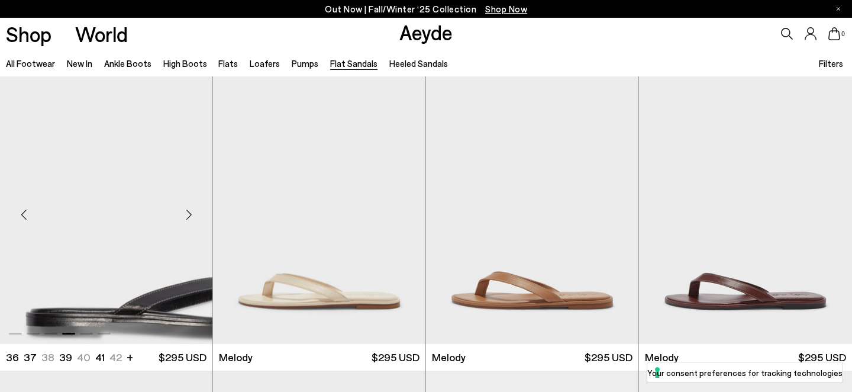
click at [192, 213] on div "Next slide" at bounding box center [189, 215] width 36 height 36
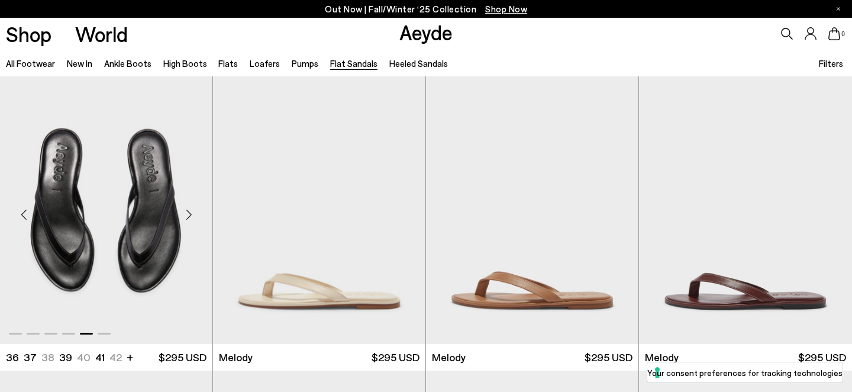
click at [192, 213] on div "Next slide" at bounding box center [189, 215] width 36 height 36
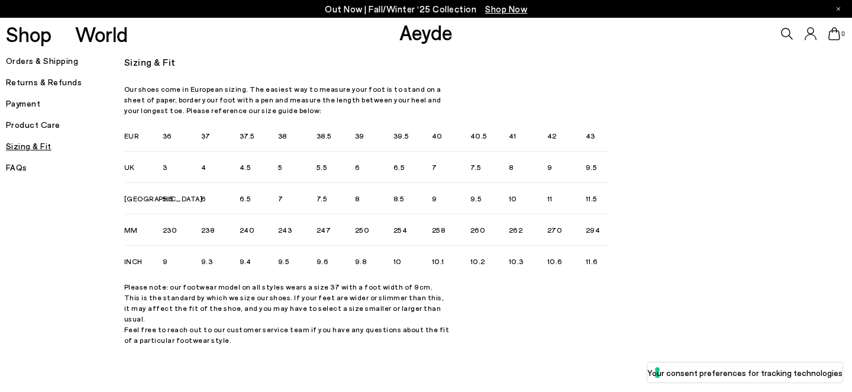
click at [387, 106] on p "Our shoes come in European sizing. The easiest way to measure your foot is to s…" at bounding box center [286, 99] width 325 height 32
drag, startPoint x: 430, startPoint y: 201, endPoint x: 439, endPoint y: 201, distance: 8.9
click at [439, 201] on ul "5.5 6 6.5 7 7.5 8 8.5 9 9.5 10 11 11.5" at bounding box center [346, 198] width 367 height 31
click at [446, 201] on li "9" at bounding box center [451, 198] width 38 height 31
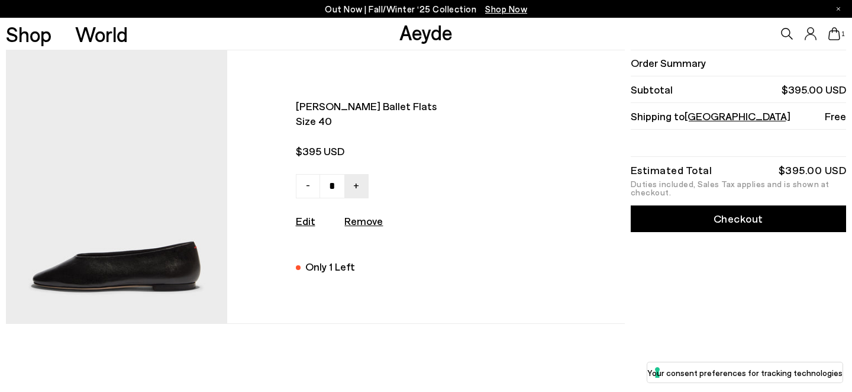
click at [677, 217] on link "Checkout" at bounding box center [738, 218] width 215 height 27
click at [136, 131] on img at bounding box center [116, 186] width 221 height 273
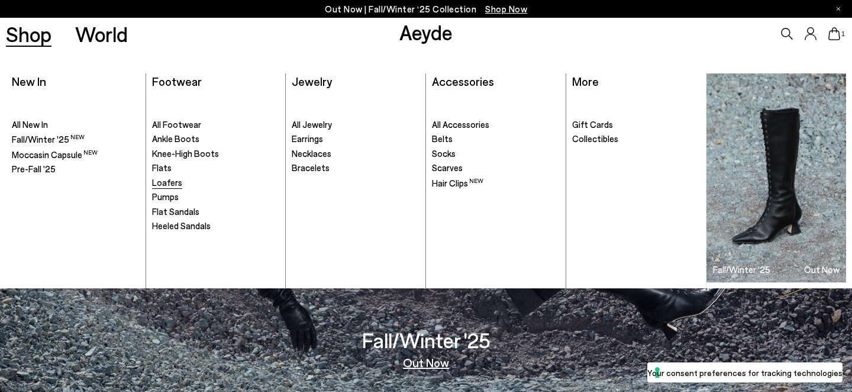
click at [169, 181] on span "Loafers" at bounding box center [167, 182] width 30 height 11
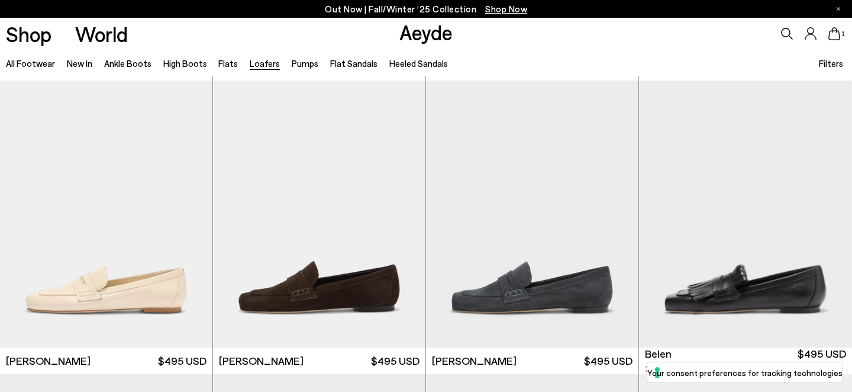
scroll to position [350, 0]
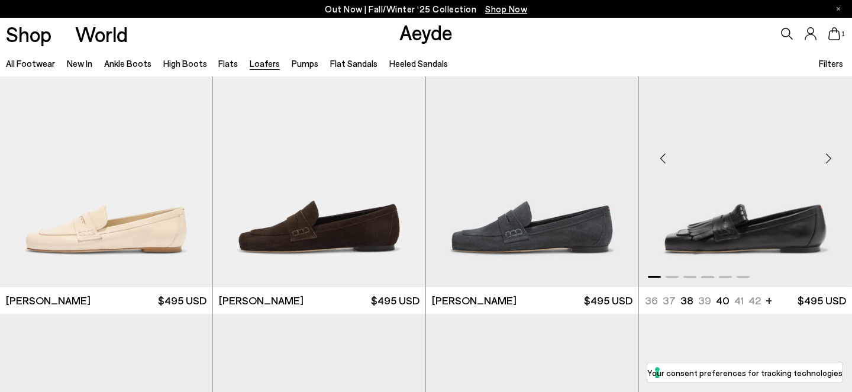
click at [825, 156] on div "Next slide" at bounding box center [829, 158] width 36 height 36
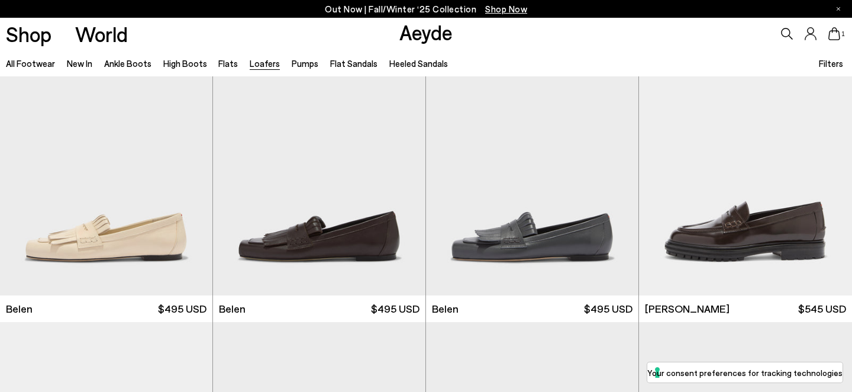
scroll to position [637, 0]
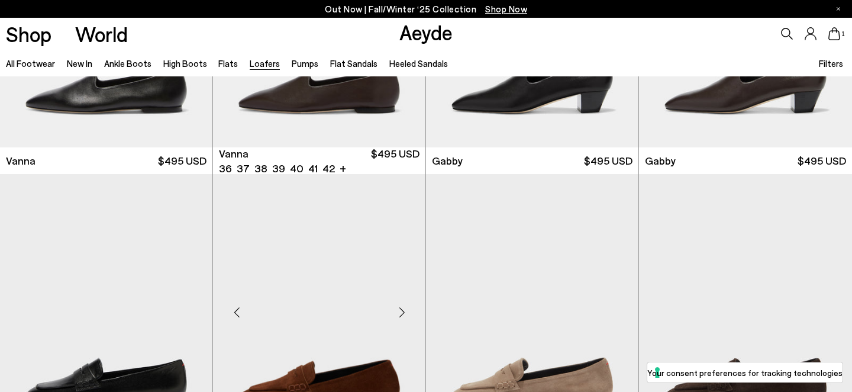
scroll to position [1894, 0]
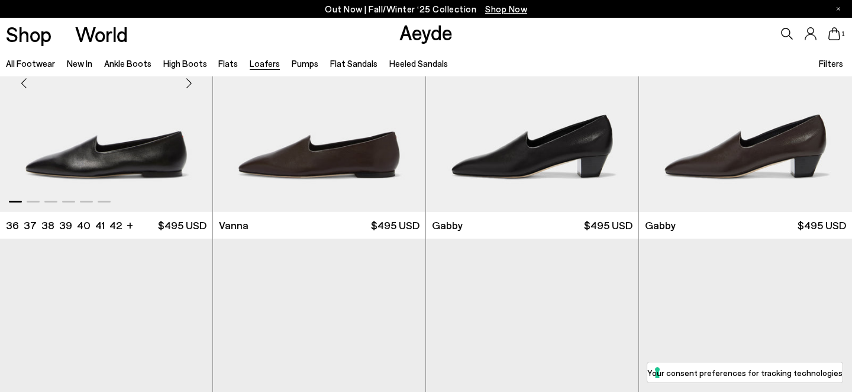
click at [188, 88] on div "Next slide" at bounding box center [189, 83] width 36 height 36
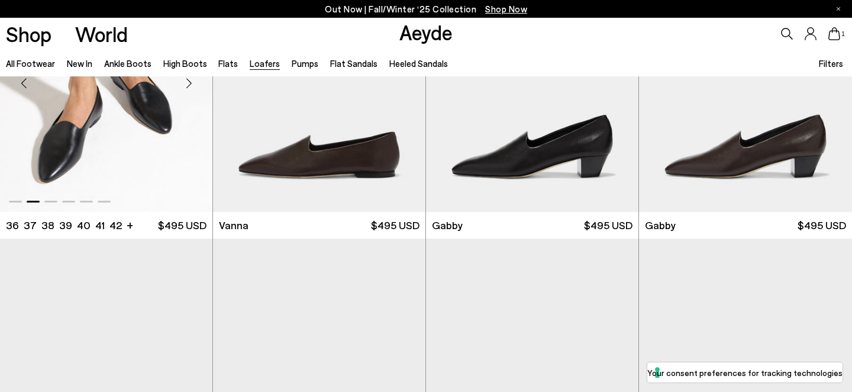
click at [188, 88] on div "Next slide" at bounding box center [189, 83] width 36 height 36
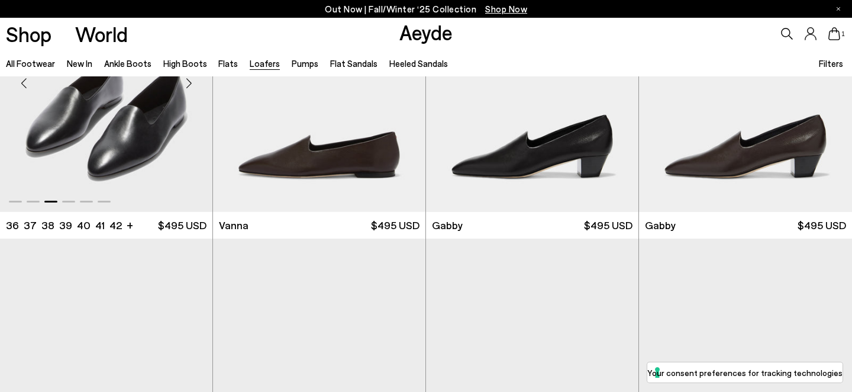
click at [188, 88] on div "Next slide" at bounding box center [189, 83] width 36 height 36
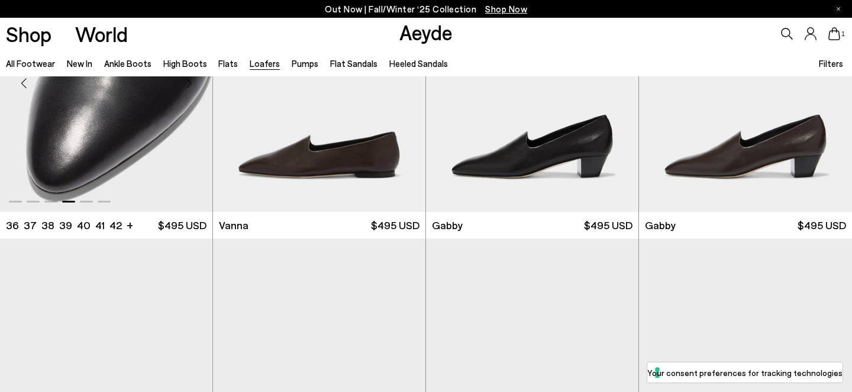
click at [188, 88] on div "Next slide" at bounding box center [189, 83] width 36 height 36
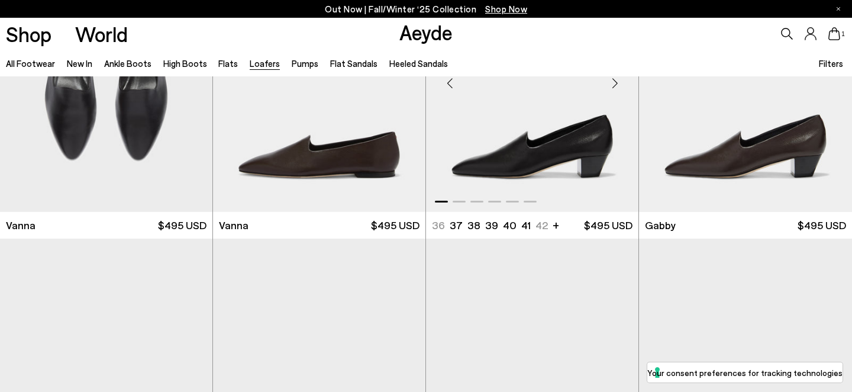
click at [612, 88] on div "Next slide" at bounding box center [615, 83] width 36 height 36
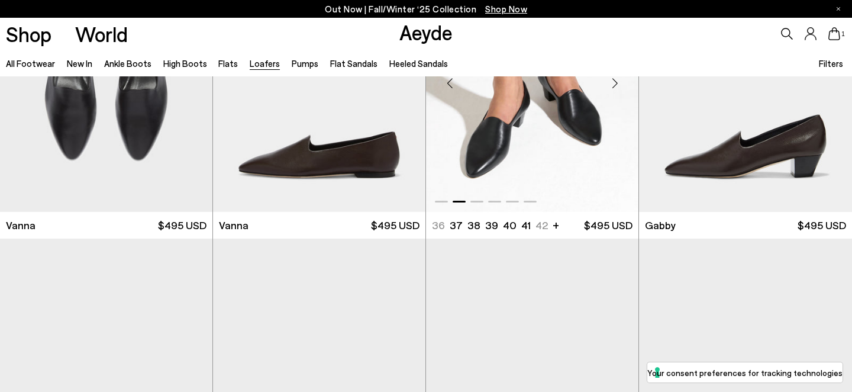
click at [612, 88] on div "Next slide" at bounding box center [615, 83] width 36 height 36
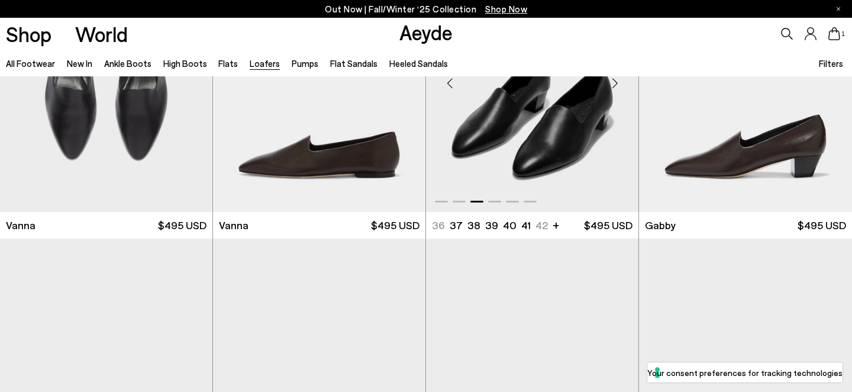
click at [612, 88] on div "Next slide" at bounding box center [615, 83] width 36 height 36
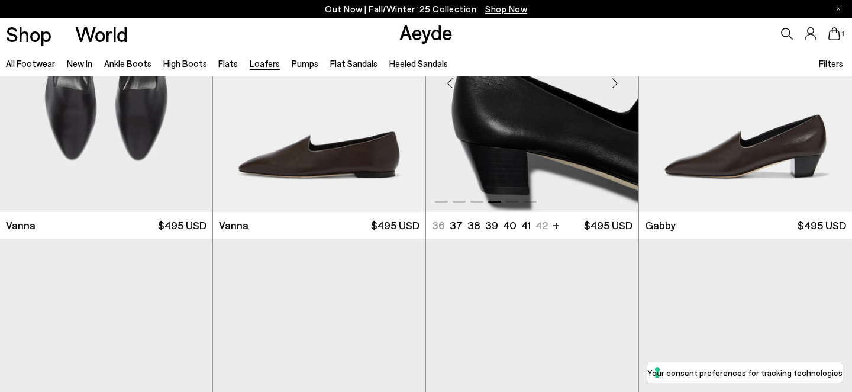
click at [612, 88] on div "Next slide" at bounding box center [615, 83] width 36 height 36
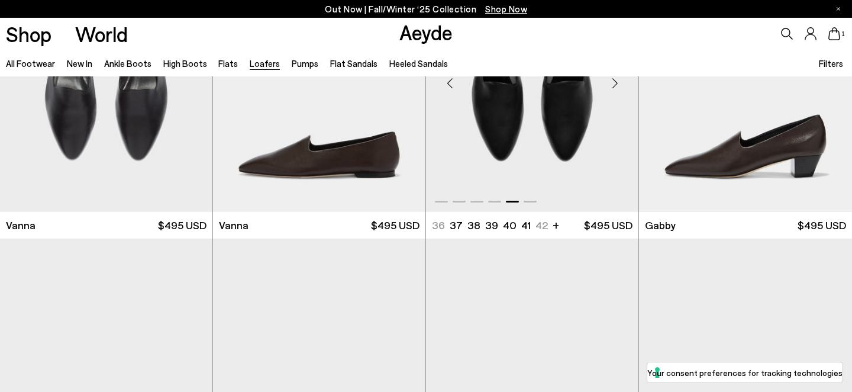
click at [612, 88] on div "Next slide" at bounding box center [615, 83] width 36 height 36
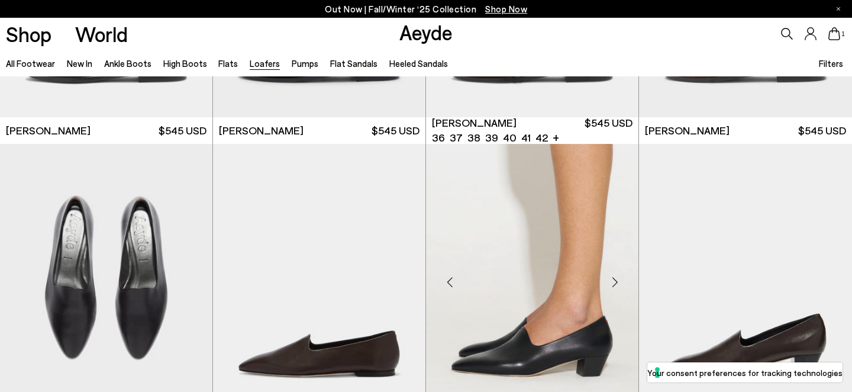
scroll to position [1629, 0]
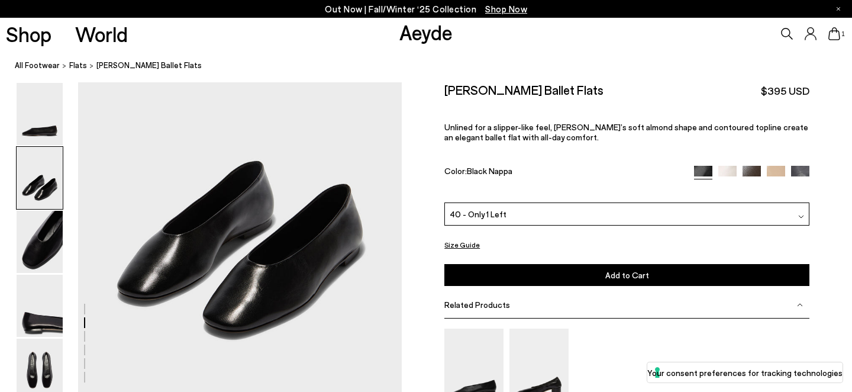
scroll to position [433, 0]
